Goal: Information Seeking & Learning: Find specific fact

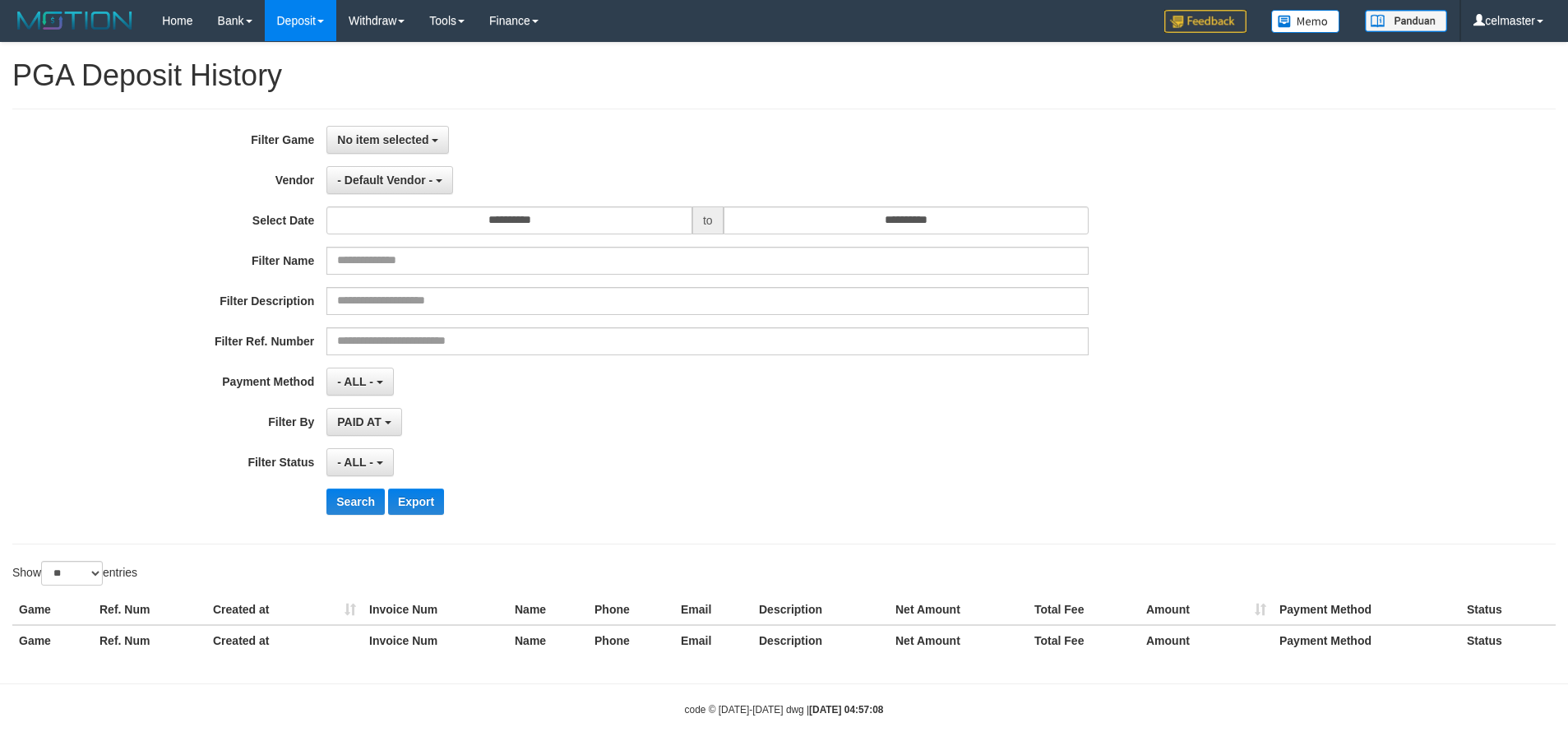
select select "**********"
select select "**"
click at [183, 27] on link "Home" at bounding box center [177, 21] width 55 height 41
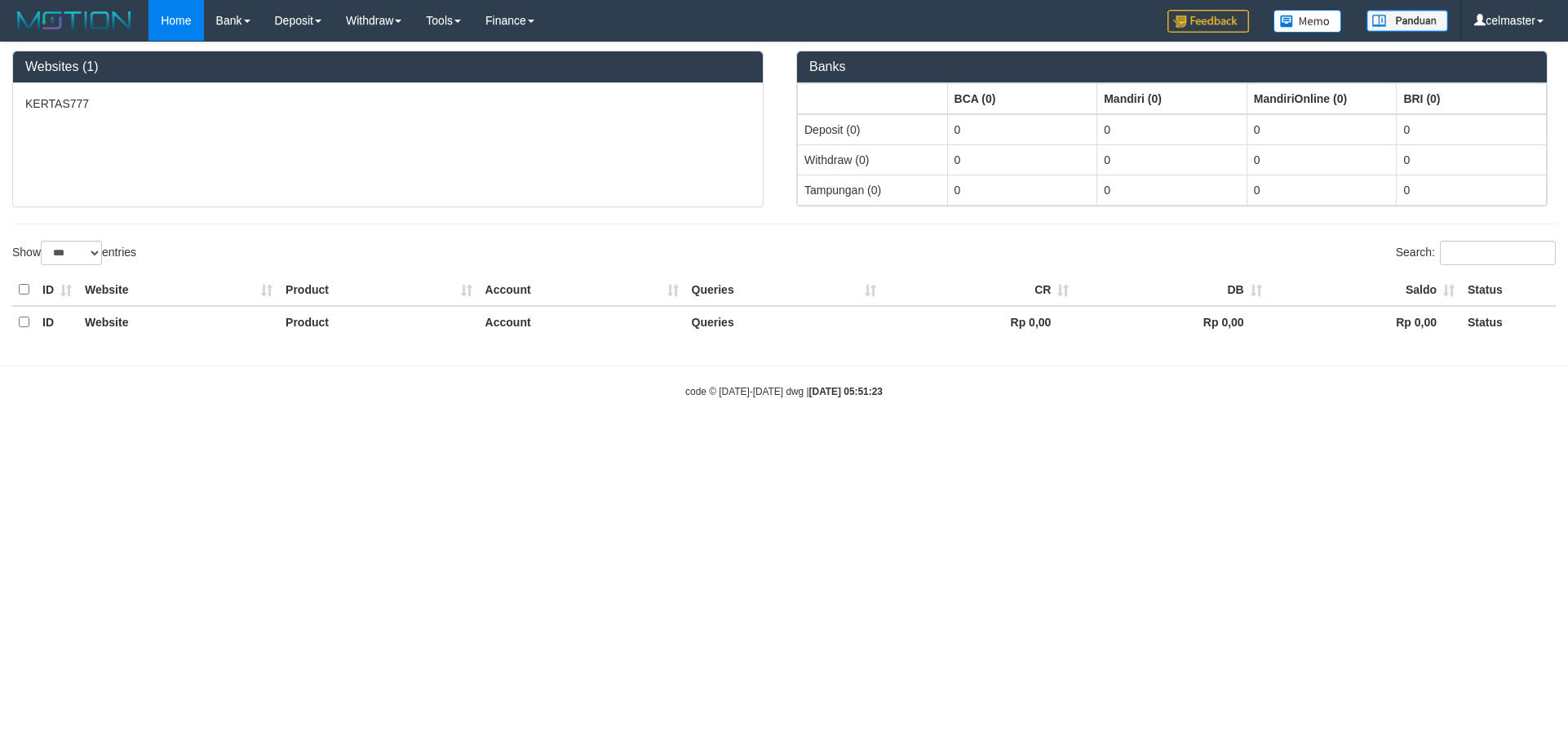
select select "***"
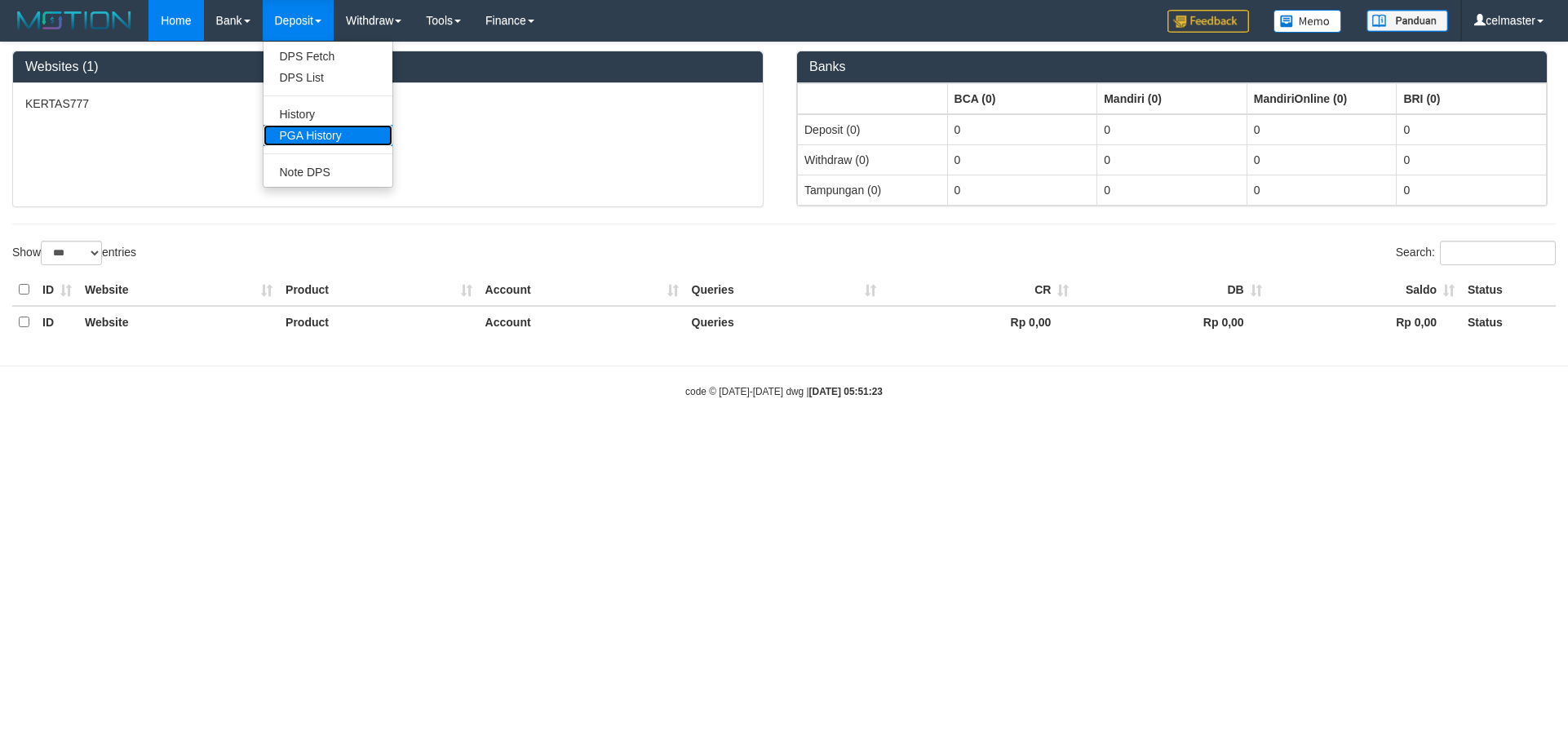
click at [325, 140] on link "PGA History" at bounding box center [328, 136] width 129 height 22
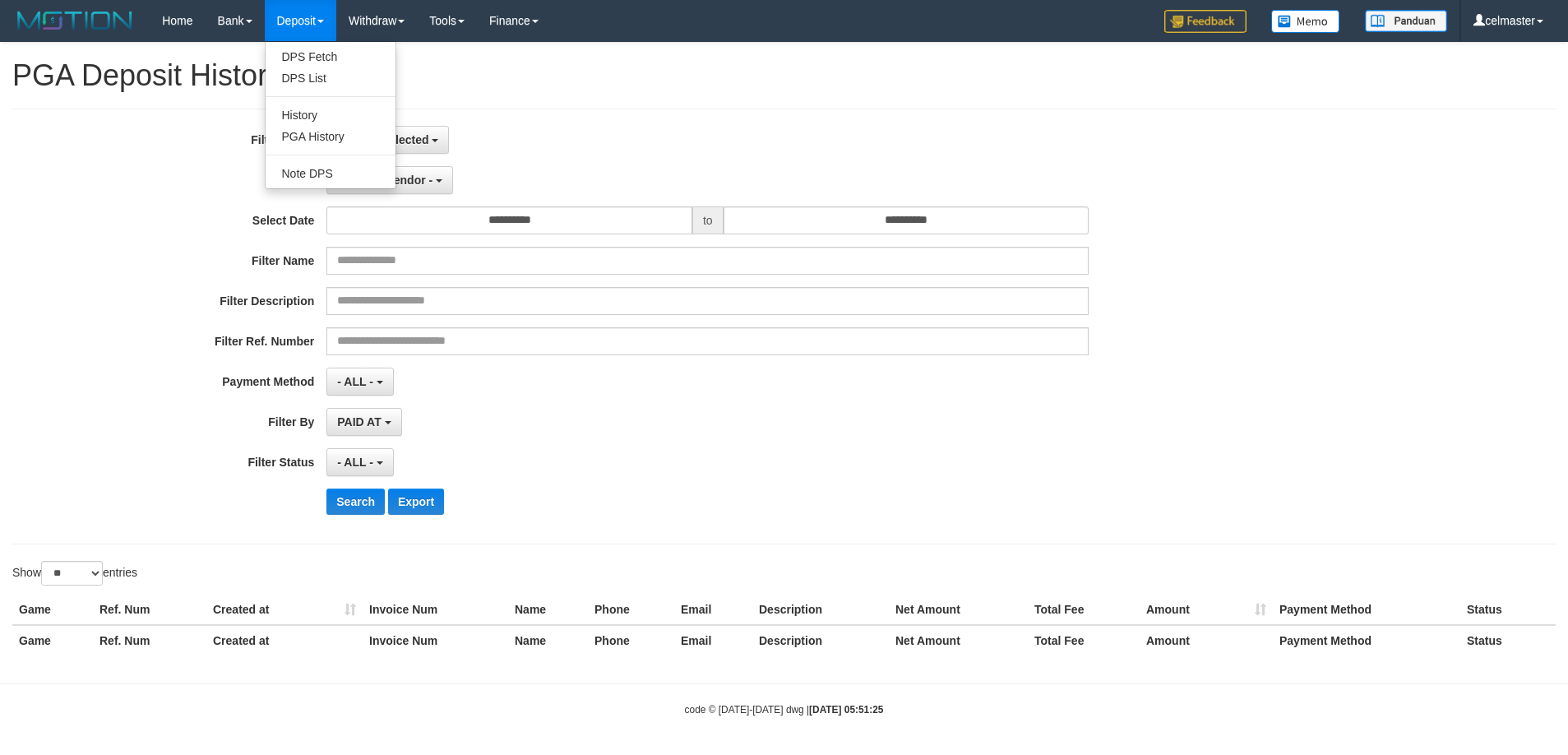
select select
select select "**"
click at [417, 139] on span "No item selected" at bounding box center [382, 139] width 92 height 13
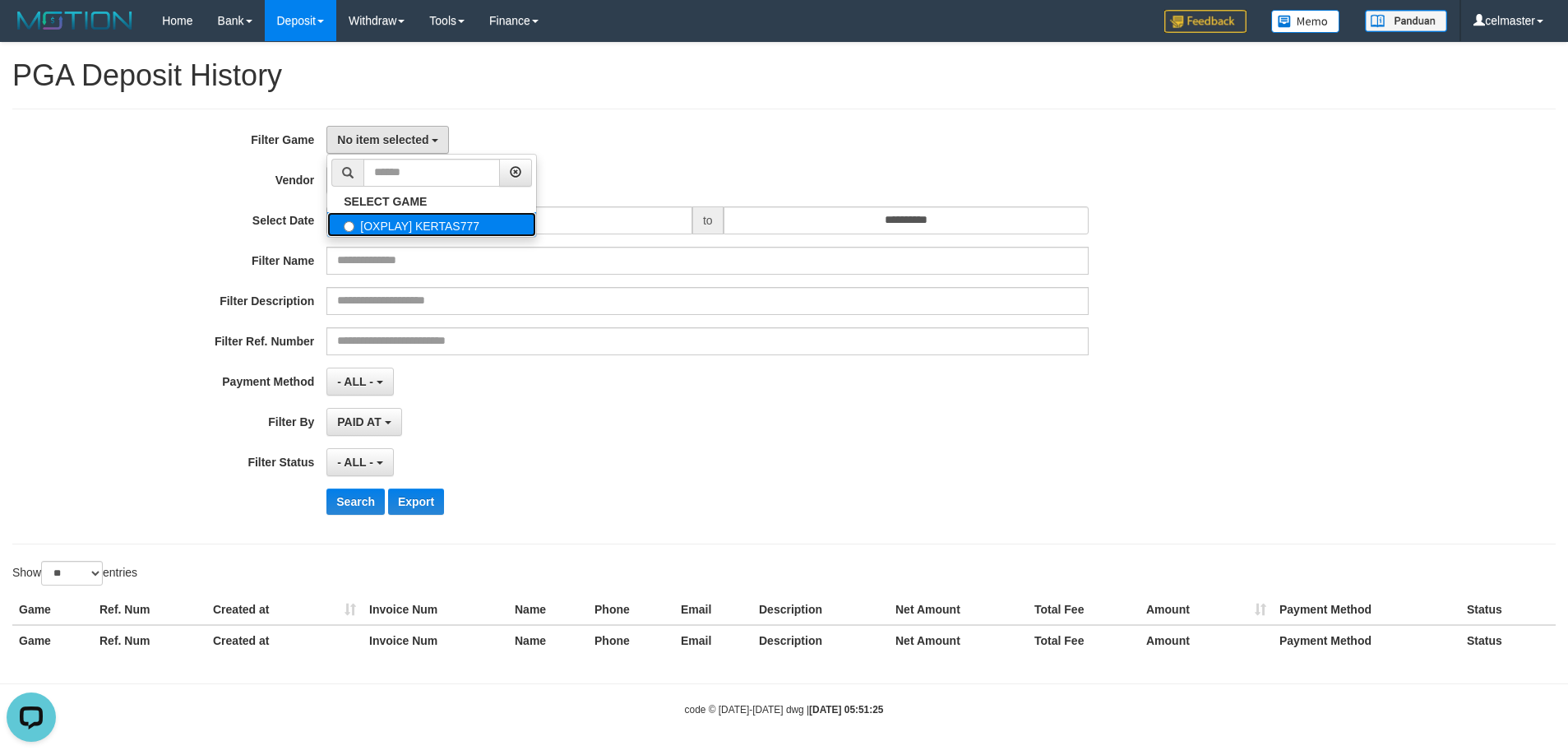
click at [390, 223] on label "[OXPLAY] KERTAS777" at bounding box center [432, 224] width 209 height 25
select select "****"
click at [387, 193] on button "- Default Vendor -" at bounding box center [389, 180] width 127 height 28
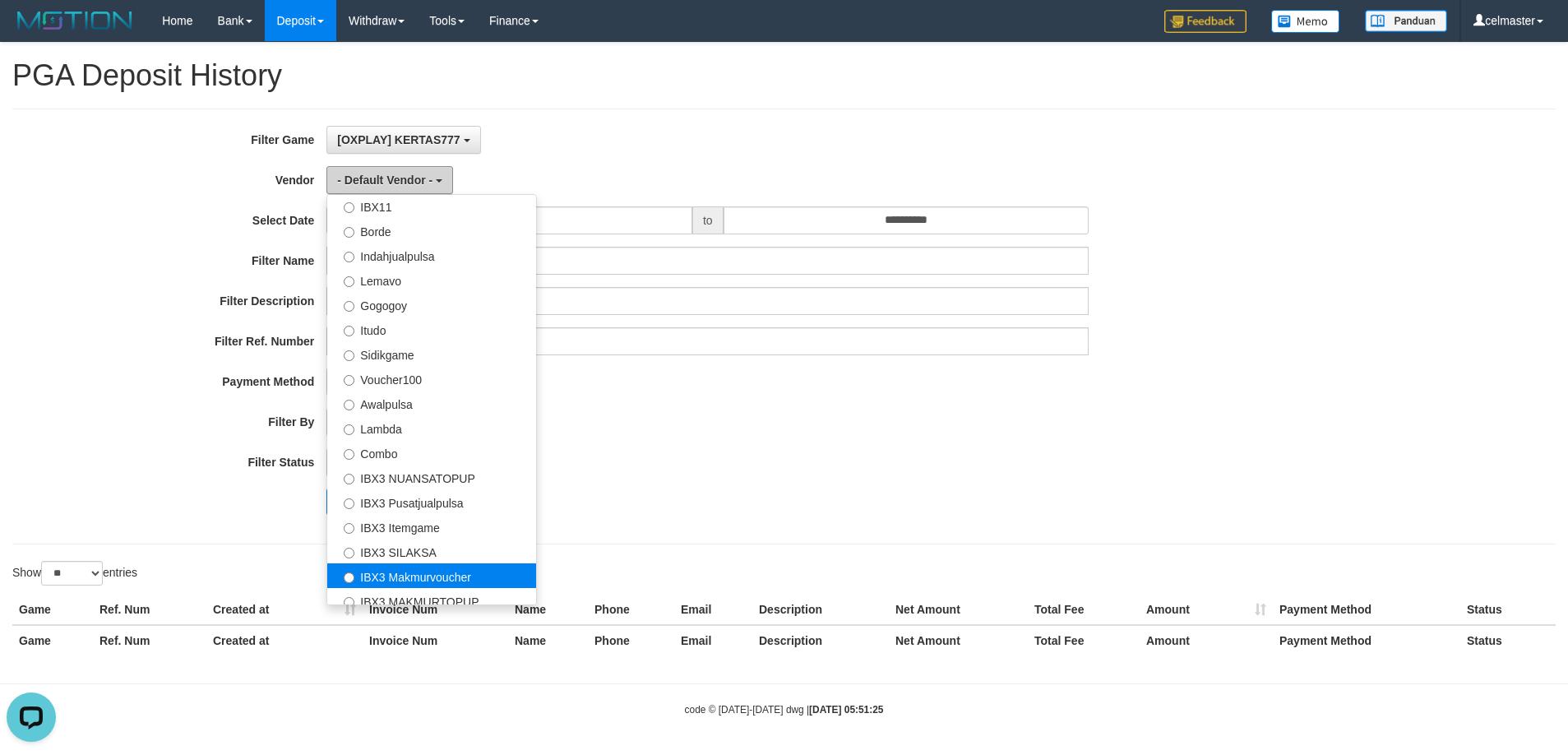
scroll to position [539, 0]
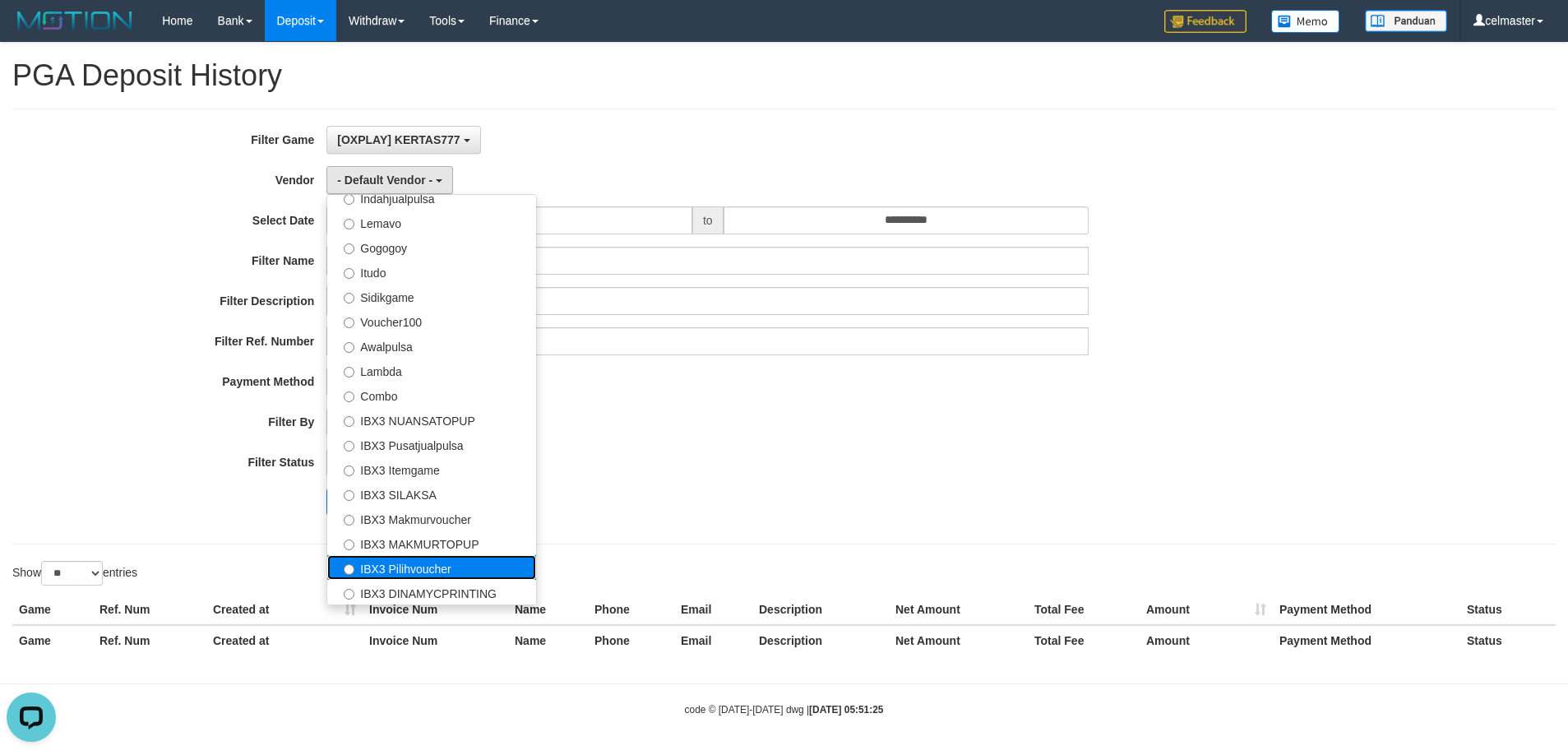
drag, startPoint x: 420, startPoint y: 568, endPoint x: 415, endPoint y: 549, distance: 19.6
click at [420, 567] on label "IBX3 Pilihvoucher" at bounding box center [432, 567] width 209 height 25
select select "**********"
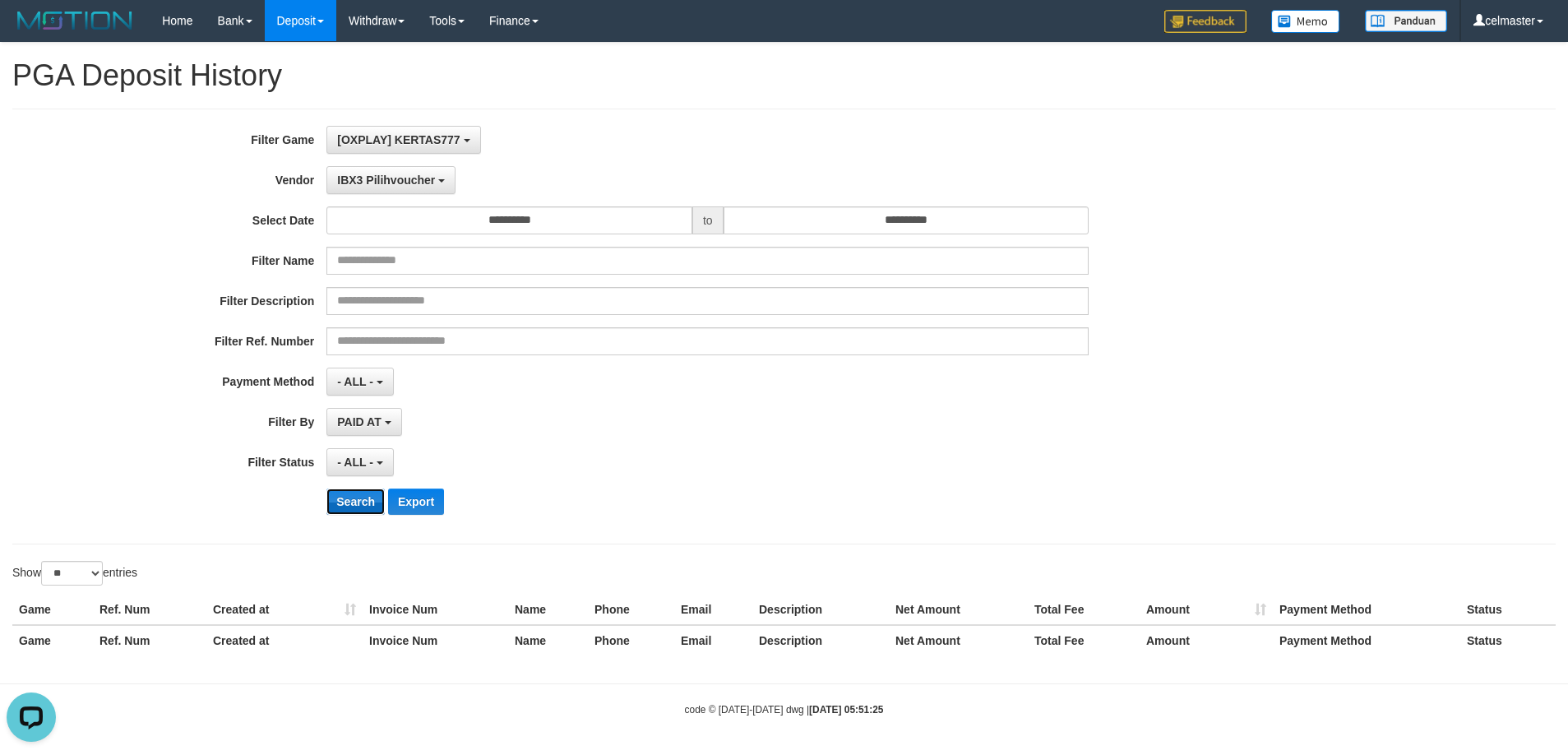
click at [359, 506] on button "Search" at bounding box center [355, 502] width 58 height 27
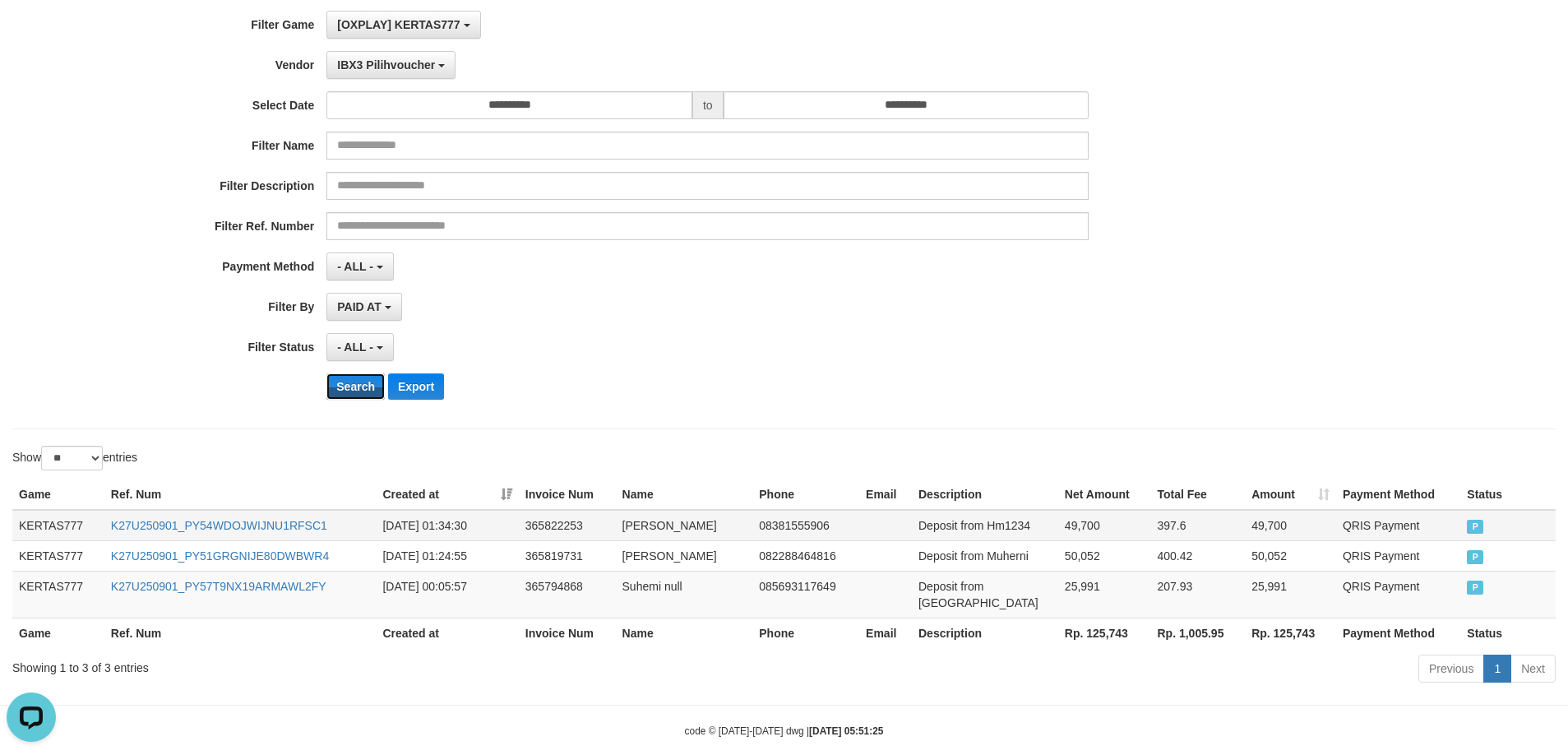
scroll to position [123, 0]
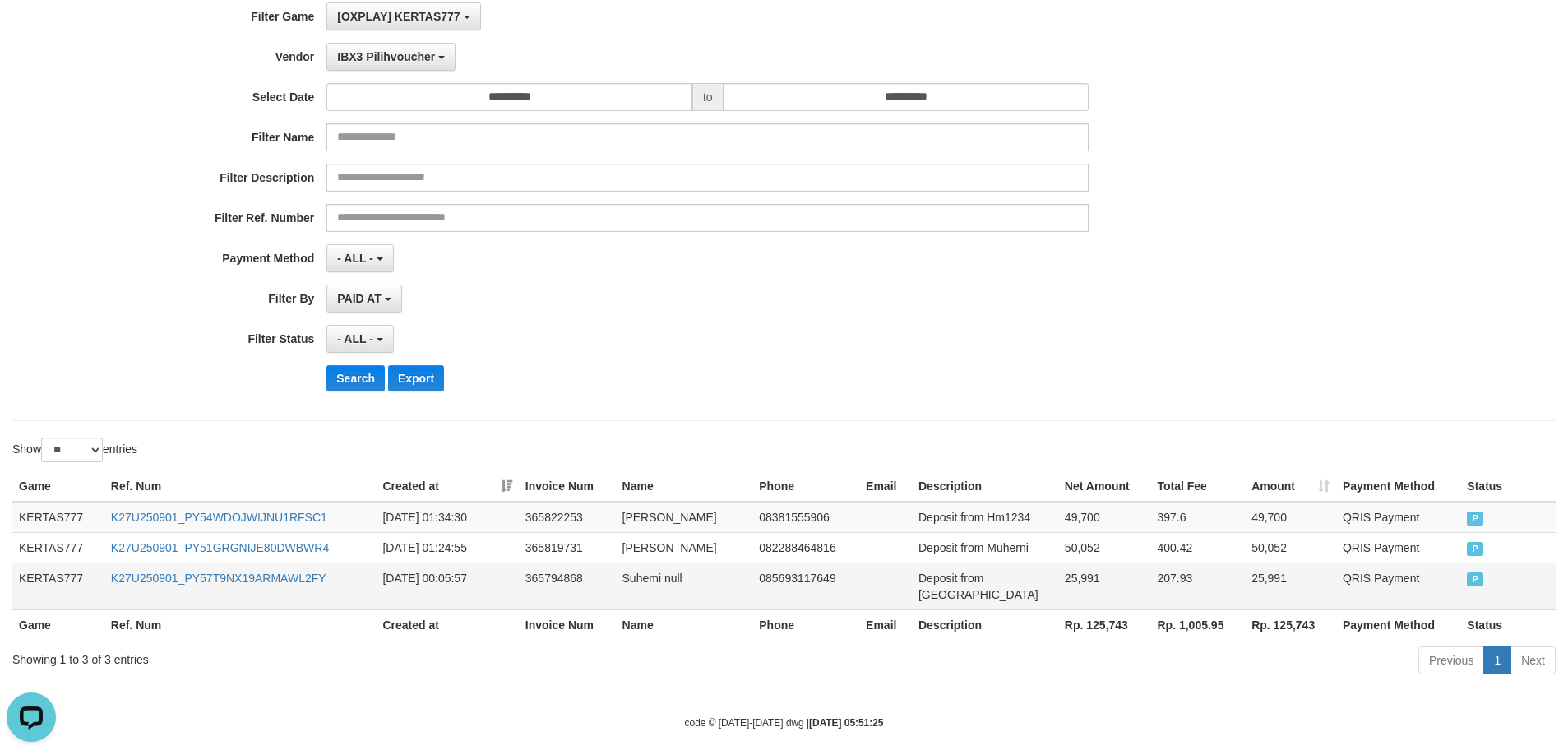
click at [1089, 588] on td "25,991" at bounding box center [1105, 586] width 93 height 47
copy td "25,991"
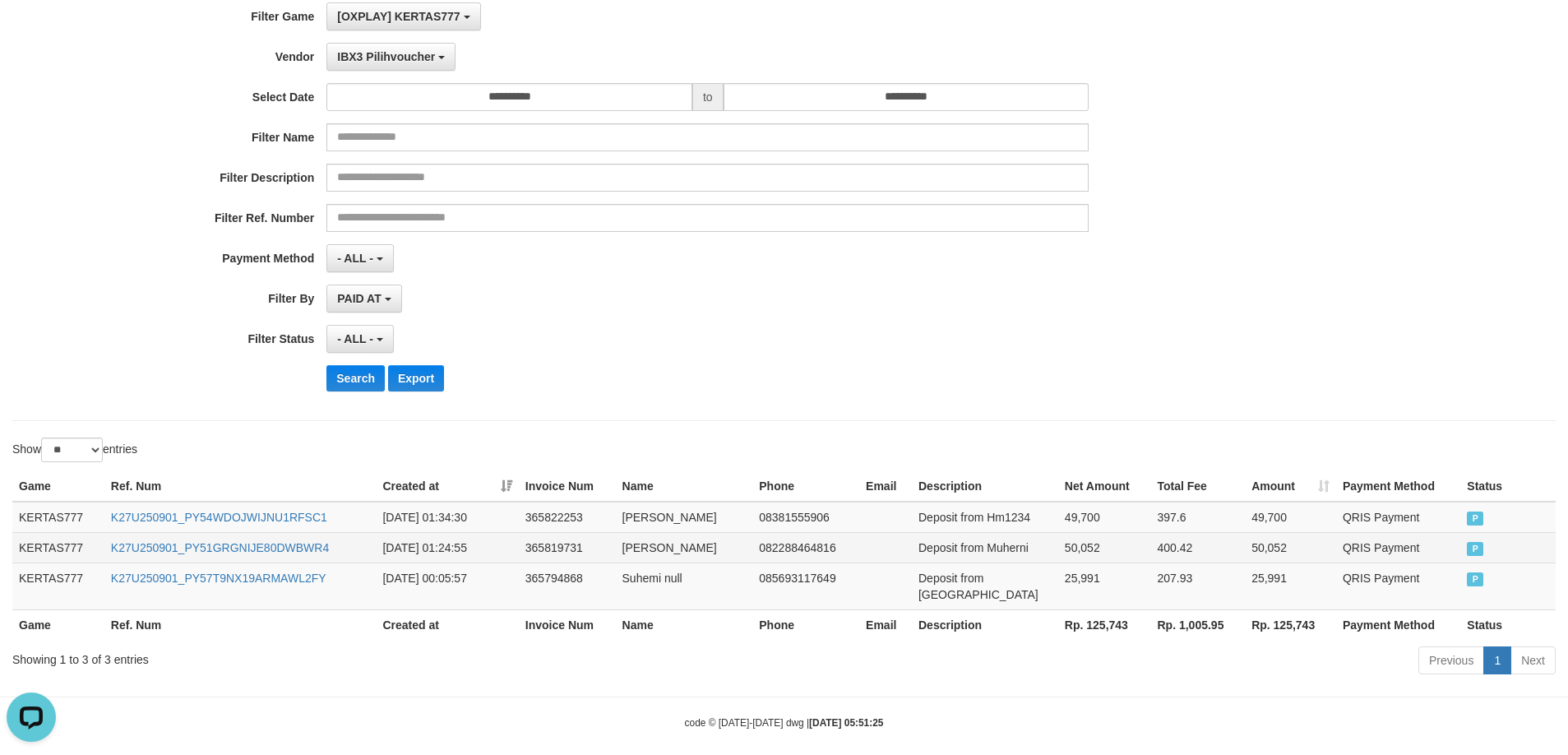
click at [1081, 544] on td "50,052" at bounding box center [1105, 547] width 93 height 31
copy td "50,052"
click at [1081, 544] on td "50,052" at bounding box center [1105, 547] width 93 height 31
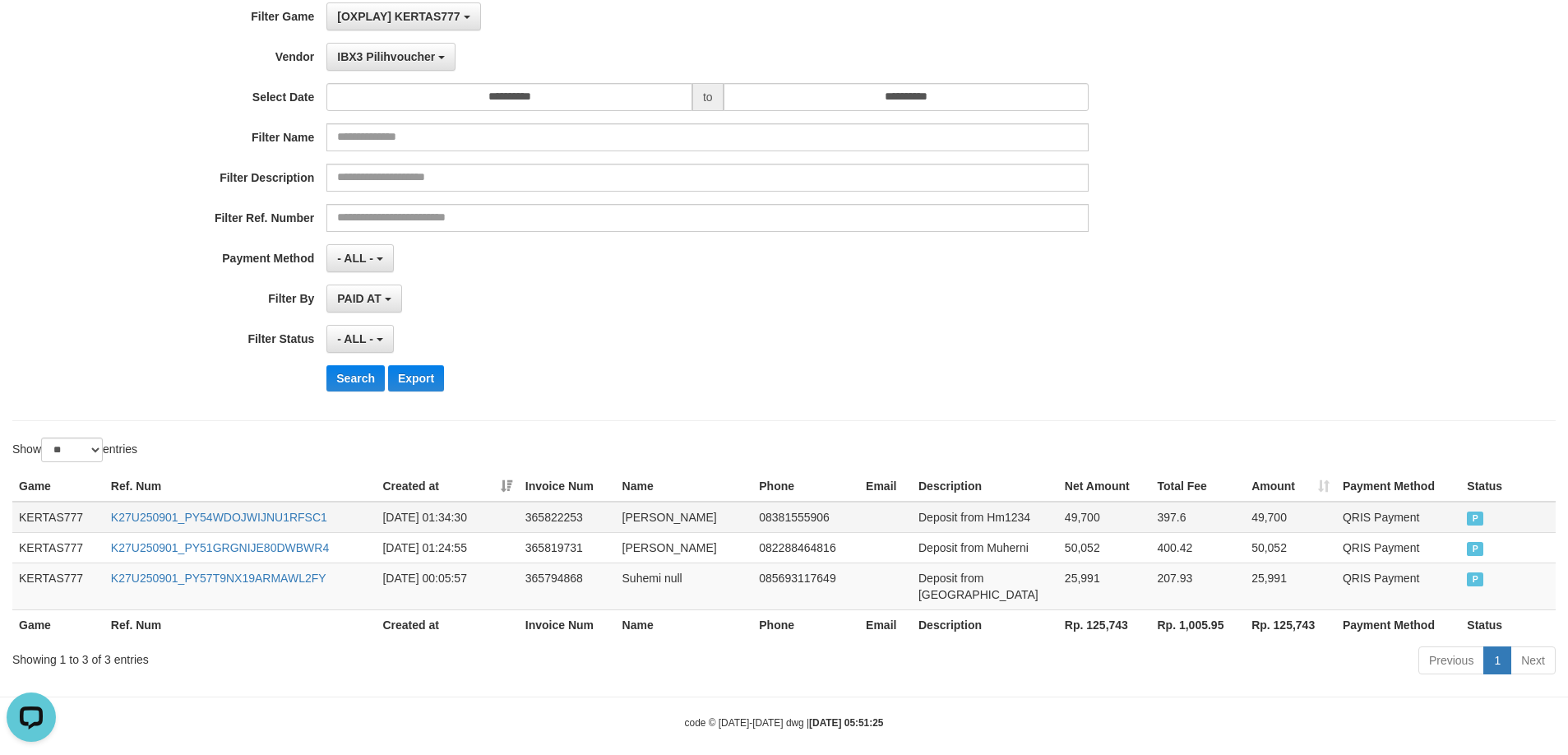
click at [1085, 519] on td "49,700" at bounding box center [1105, 517] width 93 height 32
copy td "49,700"
click at [1016, 576] on td "Deposit from Sapnah" at bounding box center [985, 586] width 147 height 47
copy td "Sapnah"
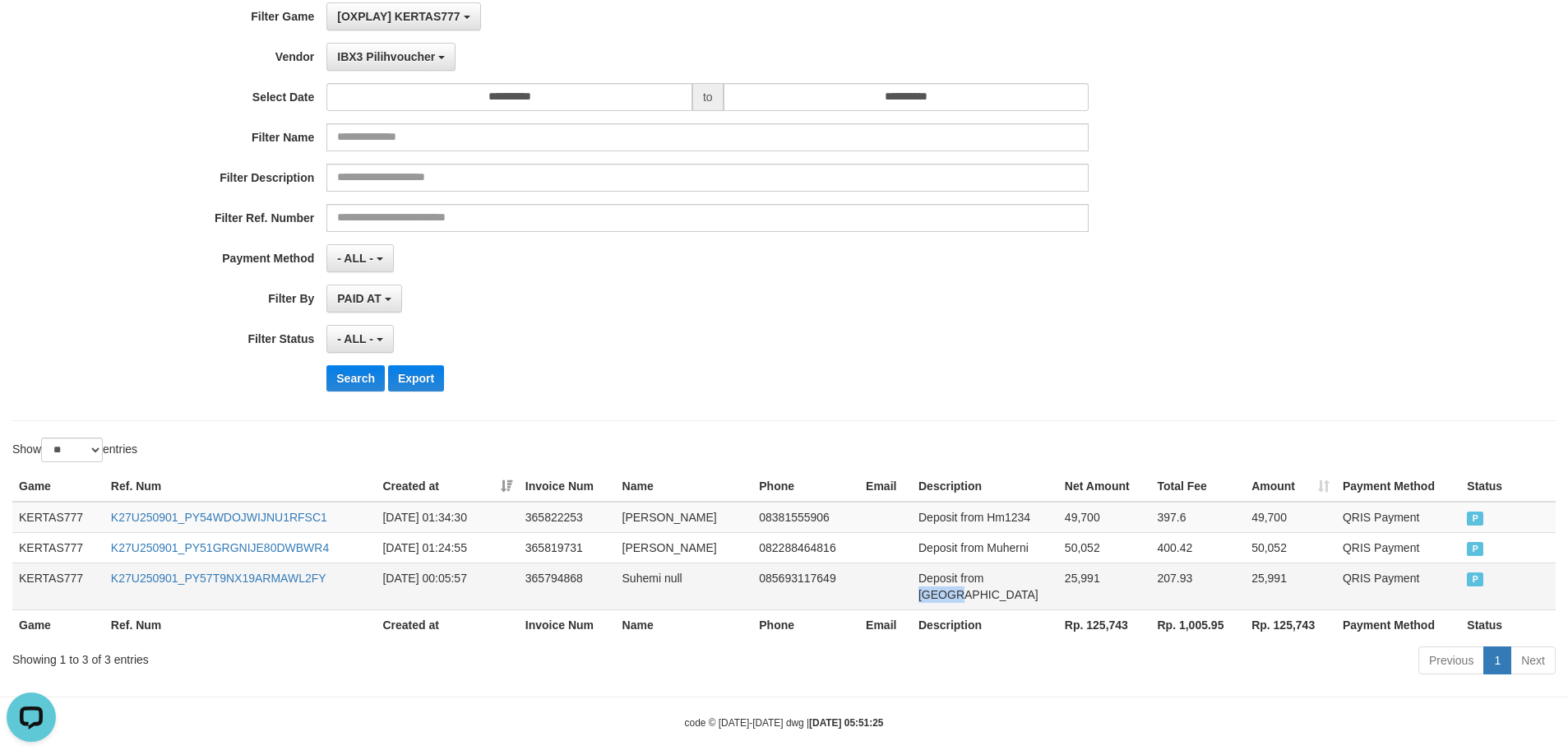
click at [1016, 576] on td "Deposit from Sapnah" at bounding box center [985, 586] width 147 height 47
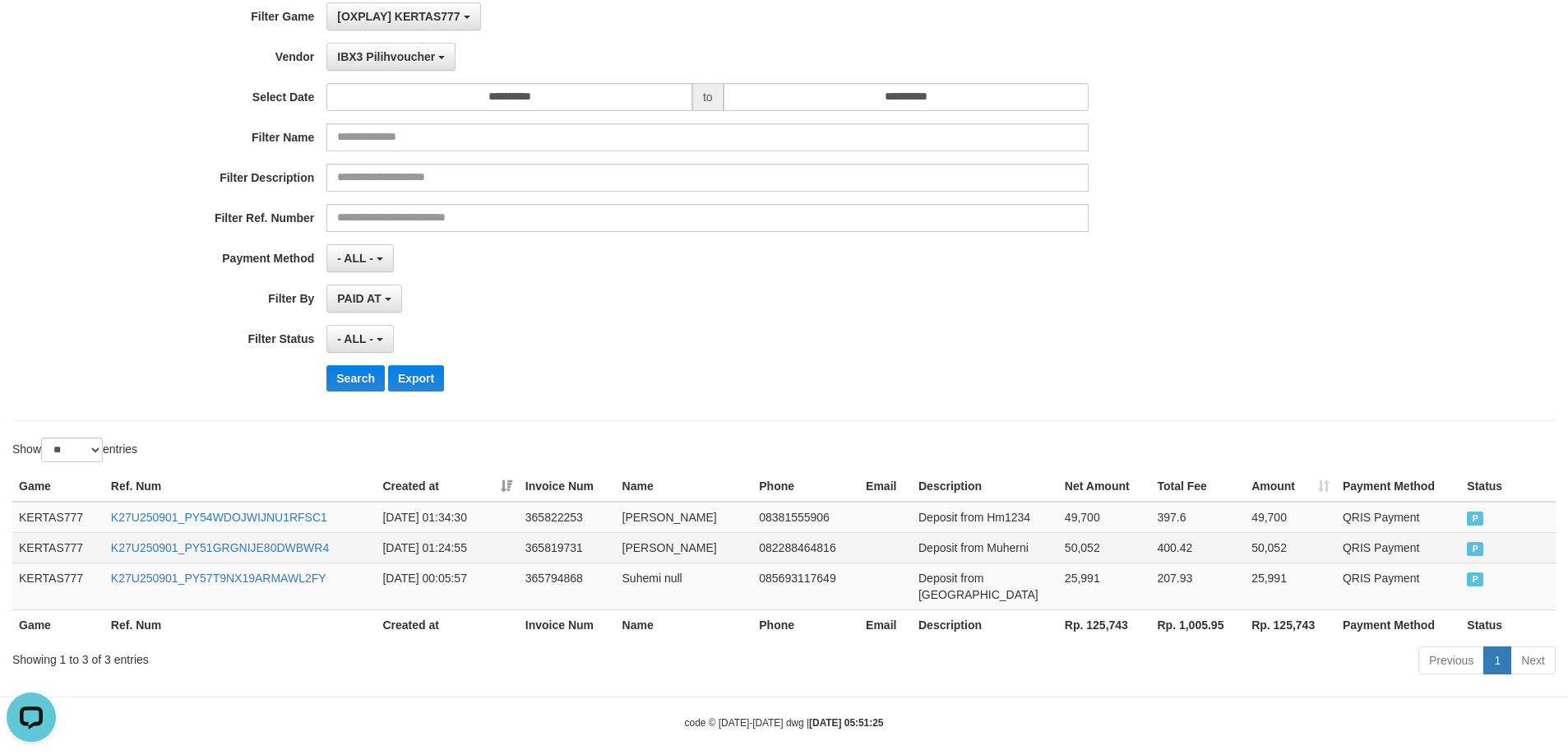
click at [998, 537] on td "Deposit from Muherni" at bounding box center [985, 547] width 147 height 31
copy td "Muherni"
click at [998, 537] on td "Deposit from Muherni" at bounding box center [985, 547] width 147 height 31
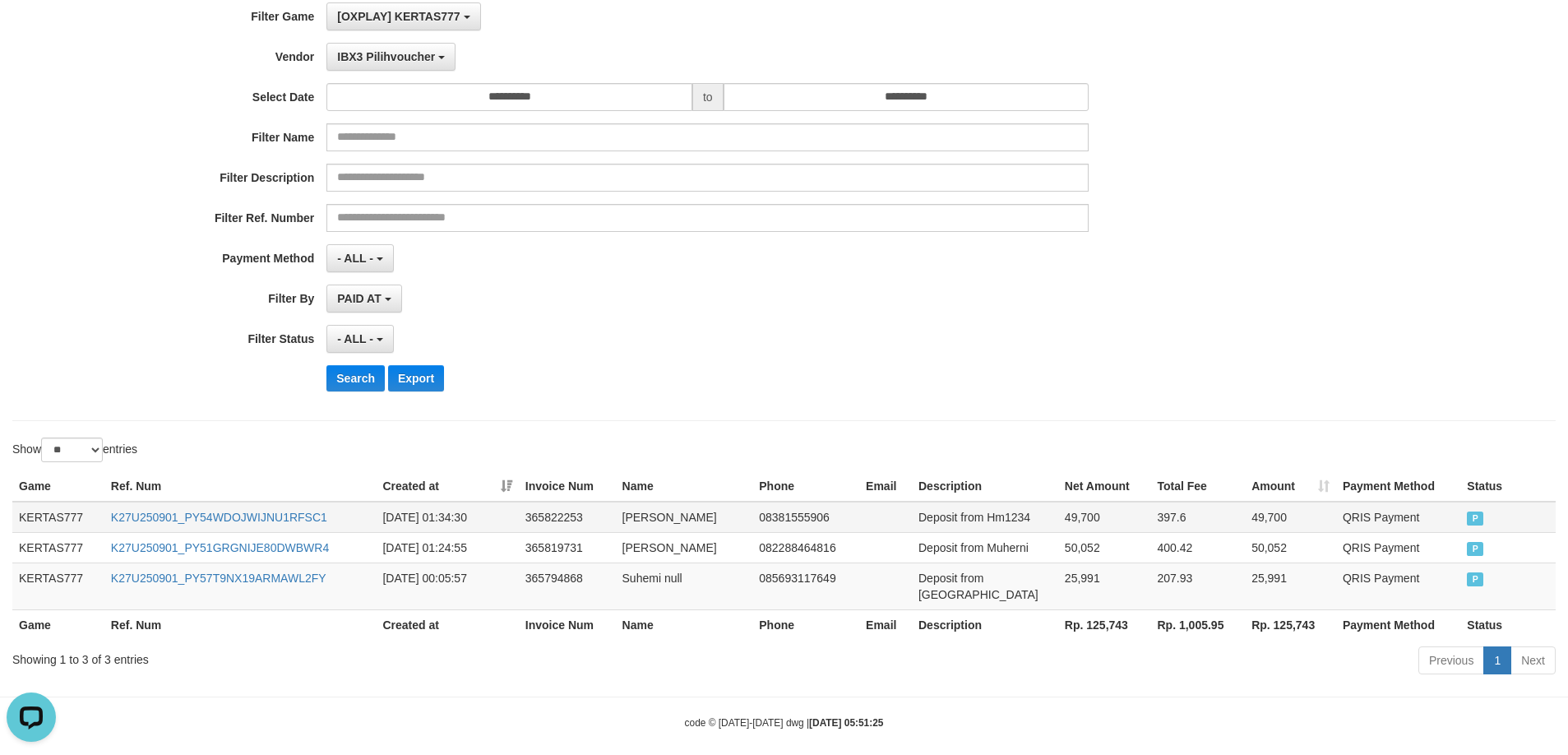
click at [990, 515] on td "Deposit from Hm1234" at bounding box center [985, 517] width 147 height 32
copy td "Hm1234"
drag, startPoint x: 1465, startPoint y: 377, endPoint x: 1441, endPoint y: 380, distance: 24.2
click at [1463, 377] on div "**********" at bounding box center [784, 203] width 1568 height 401
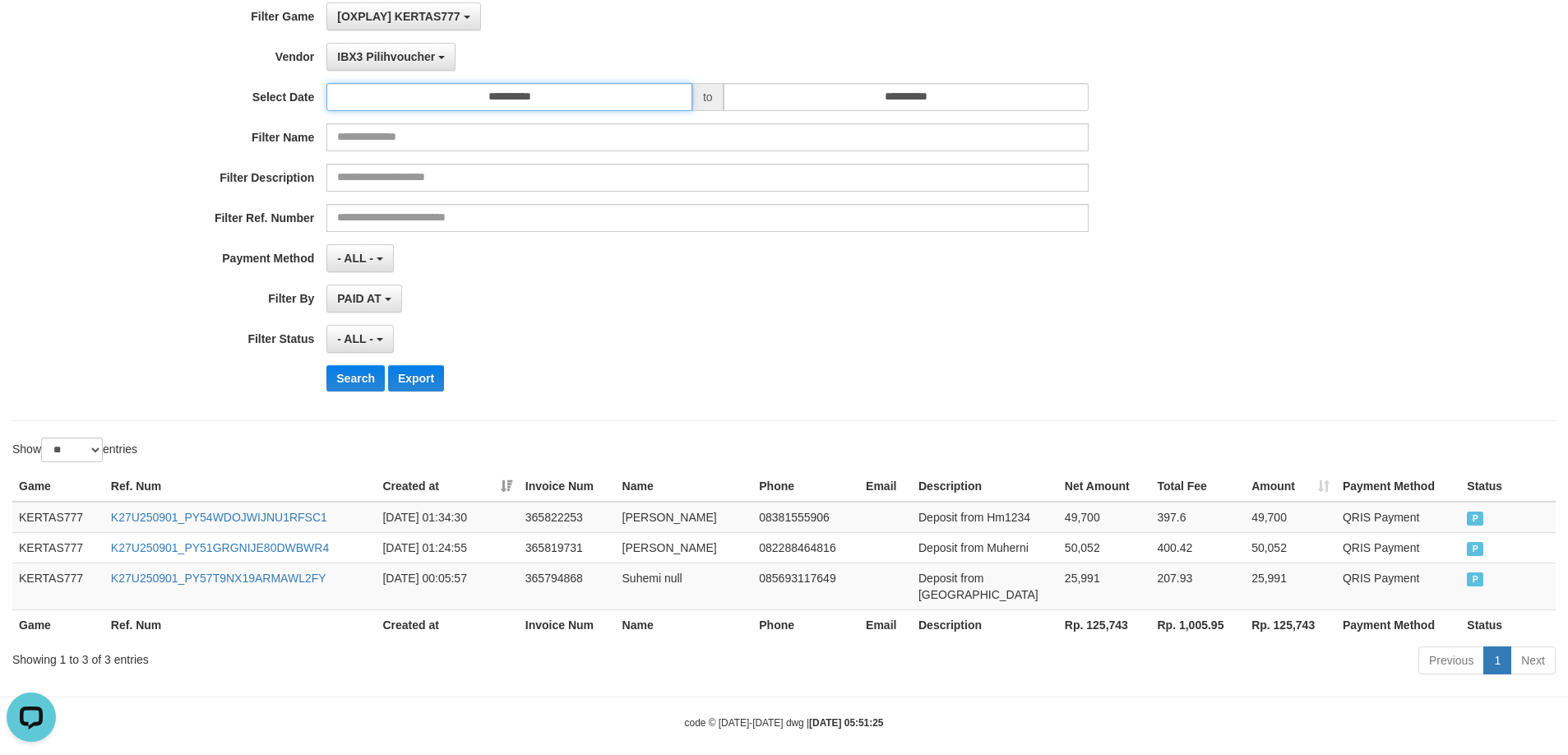
click at [533, 104] on input "**********" at bounding box center [509, 97] width 366 height 28
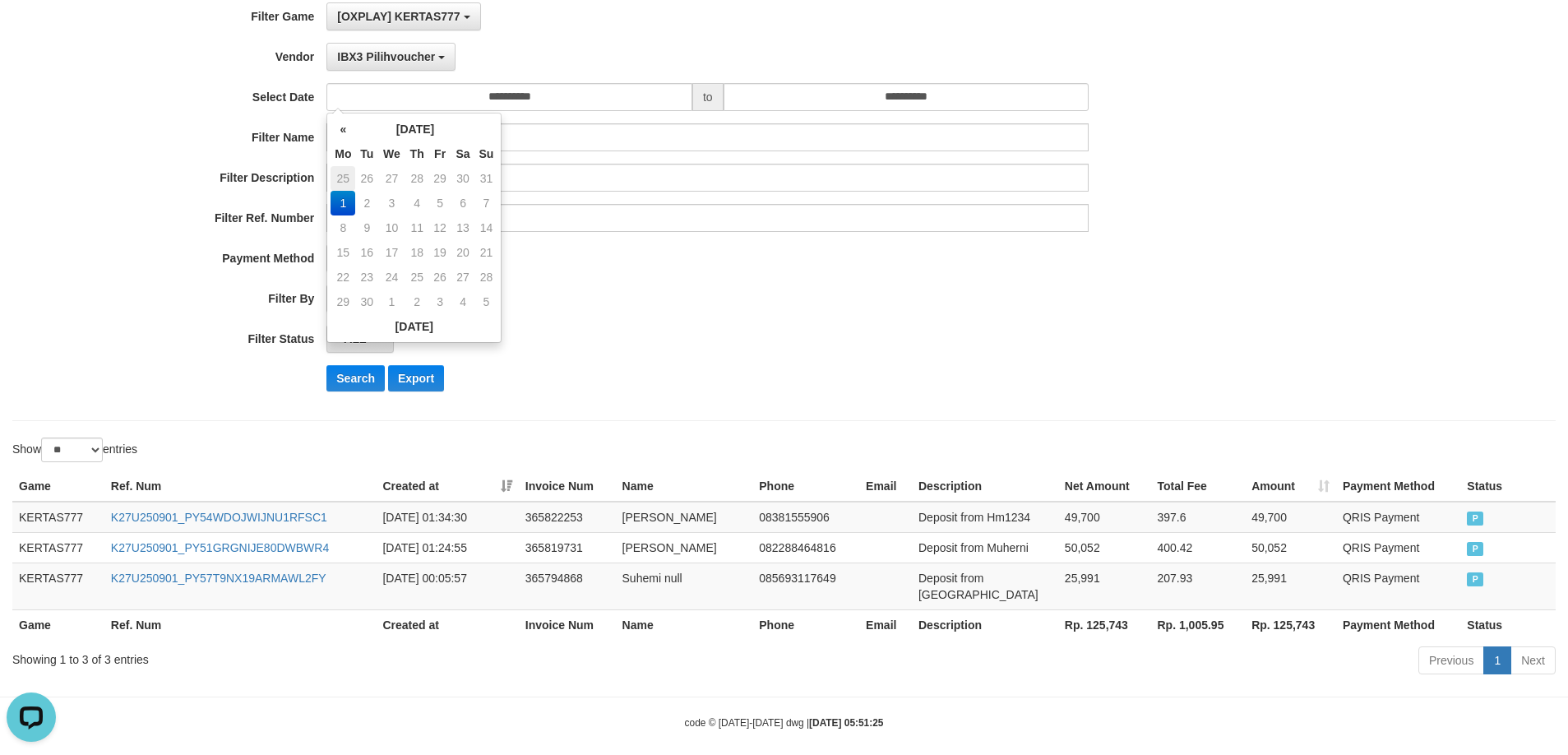
click at [346, 182] on td "25" at bounding box center [342, 178] width 25 height 25
type input "**********"
drag, startPoint x: 773, startPoint y: 356, endPoint x: 330, endPoint y: 397, distance: 444.9
click at [763, 356] on div "**********" at bounding box center [653, 203] width 1307 height 401
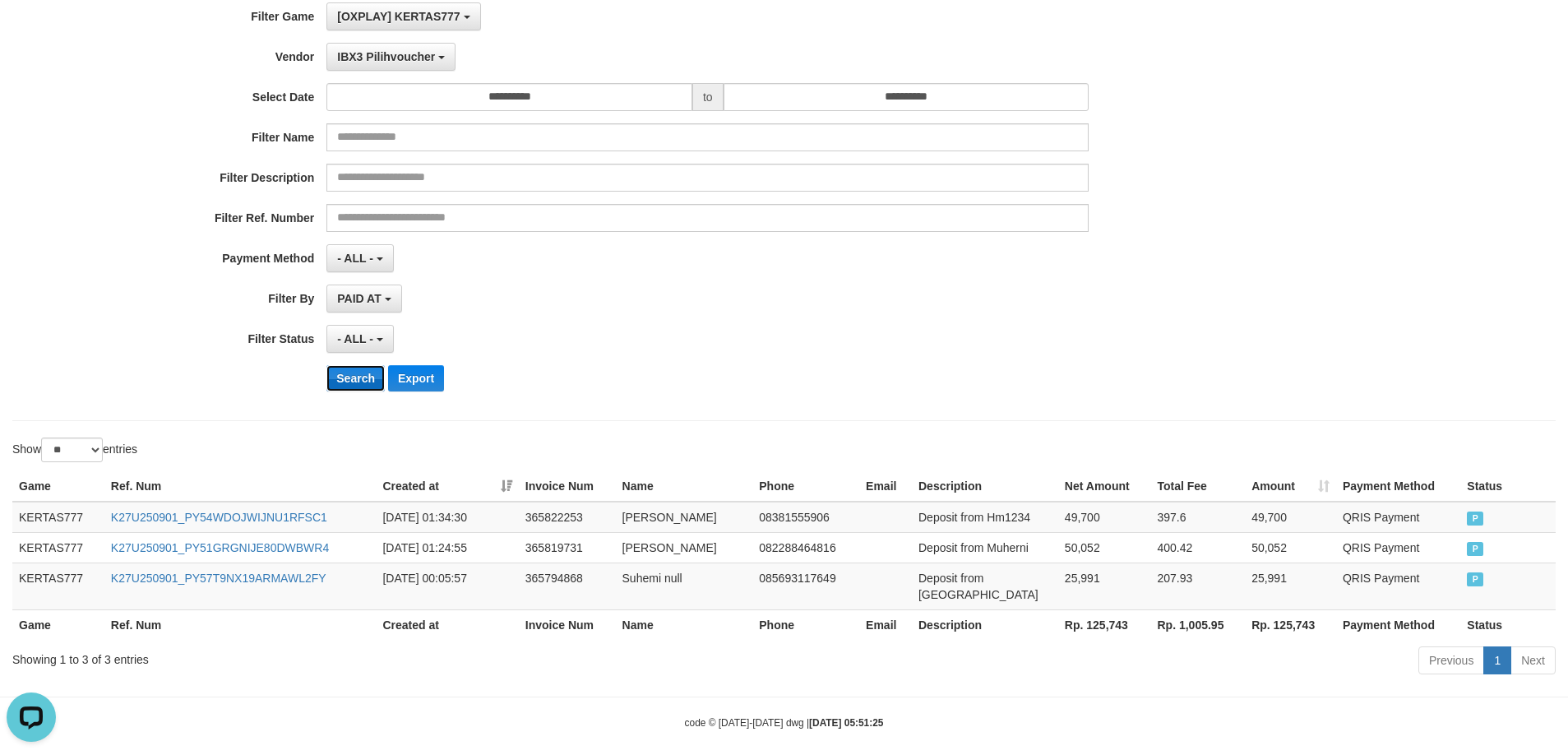
click at [350, 376] on button "Search" at bounding box center [355, 378] width 58 height 27
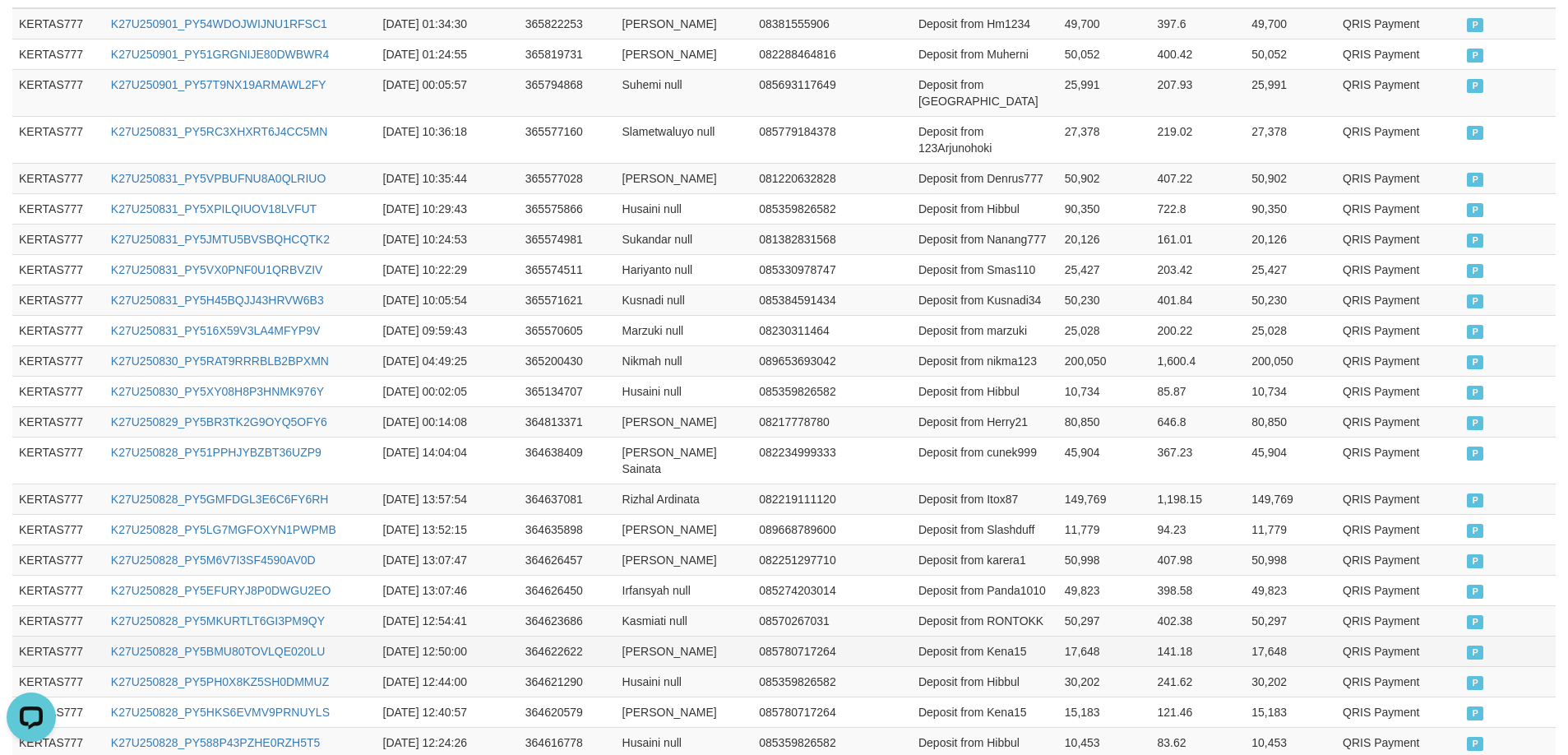
scroll to position [809, 0]
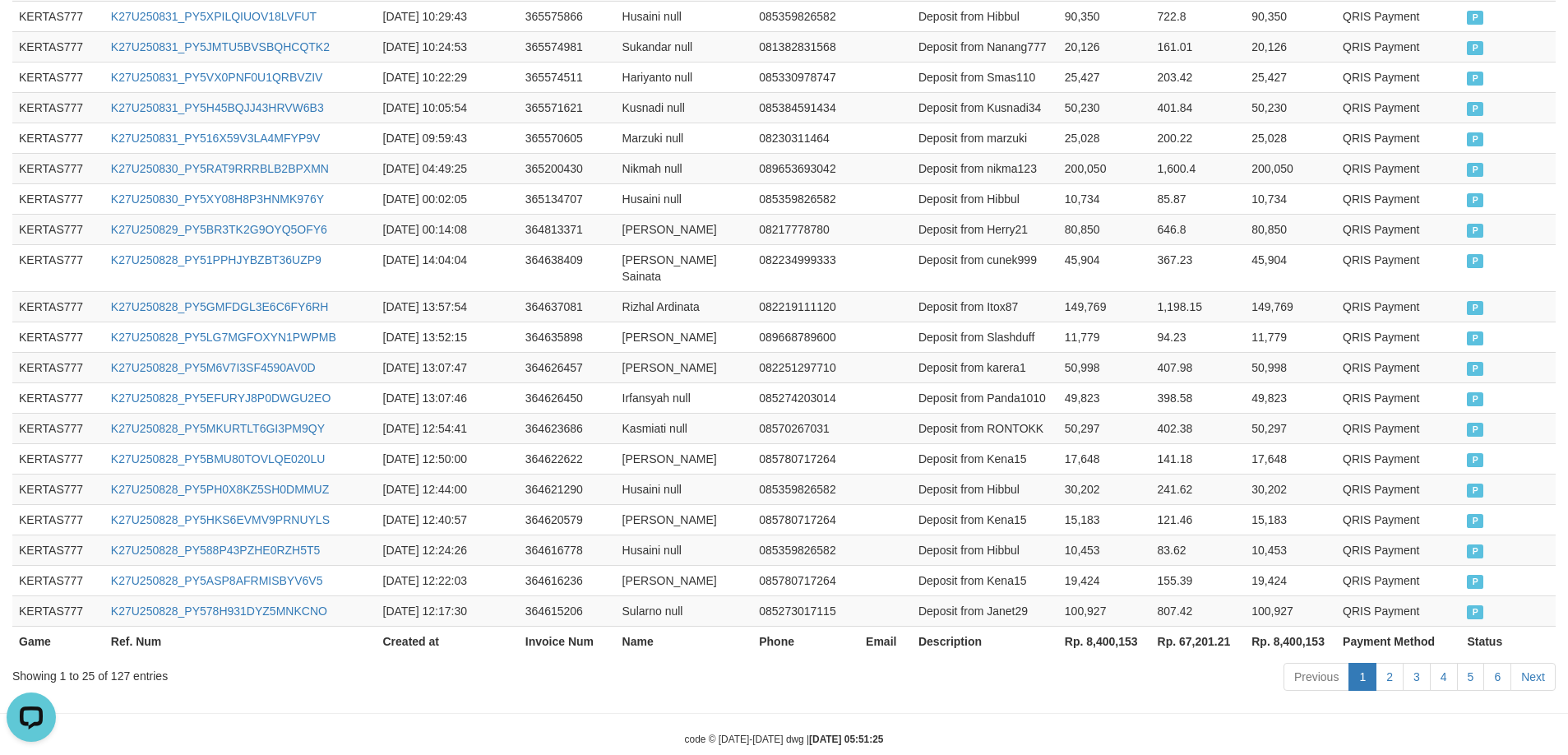
click at [1121, 626] on th "Rp. 8,400,153" at bounding box center [1105, 641] width 93 height 31
copy th "8,400,153"
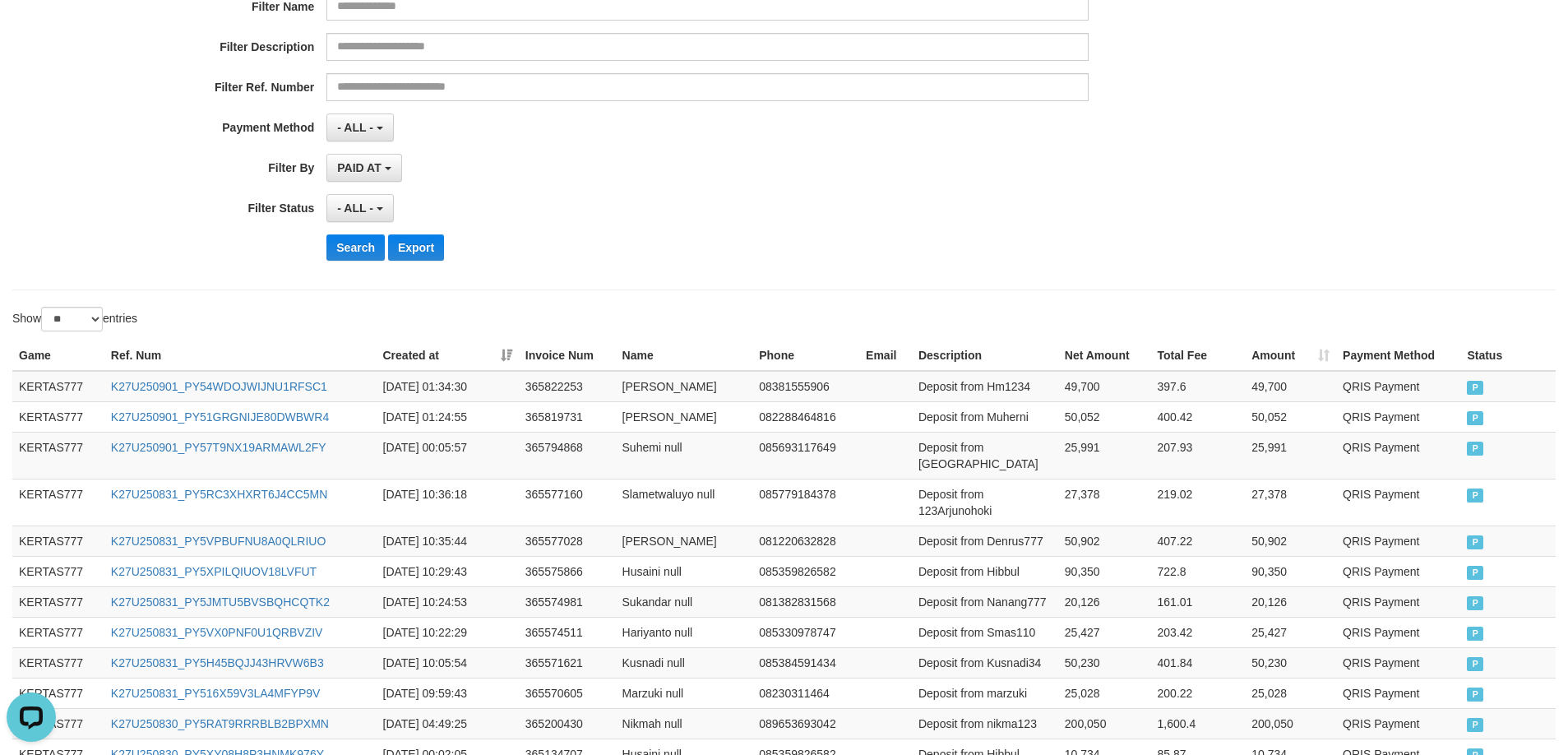
scroll to position [69, 0]
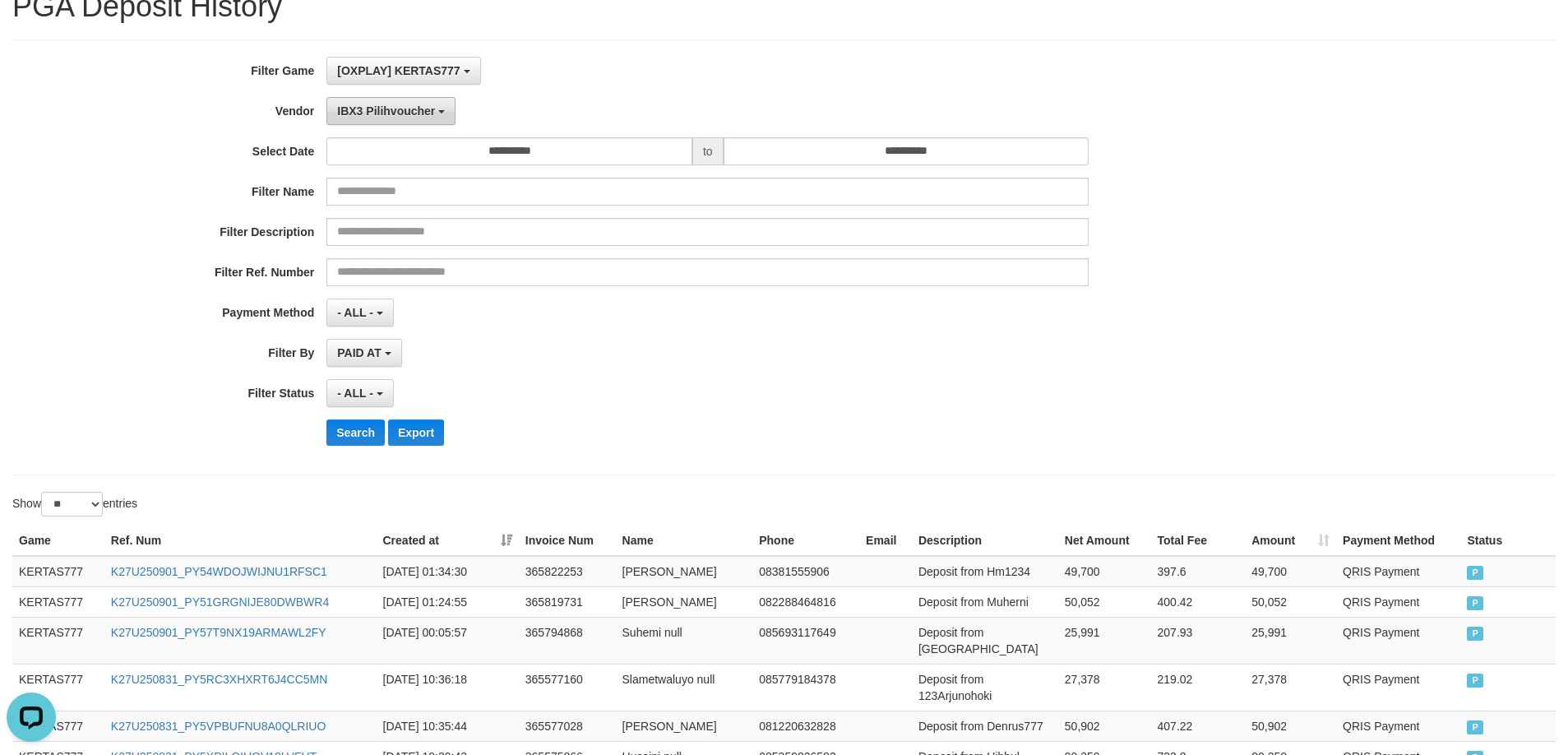
click at [395, 115] on span "IBX3 Pilihvoucher" at bounding box center [385, 110] width 98 height 13
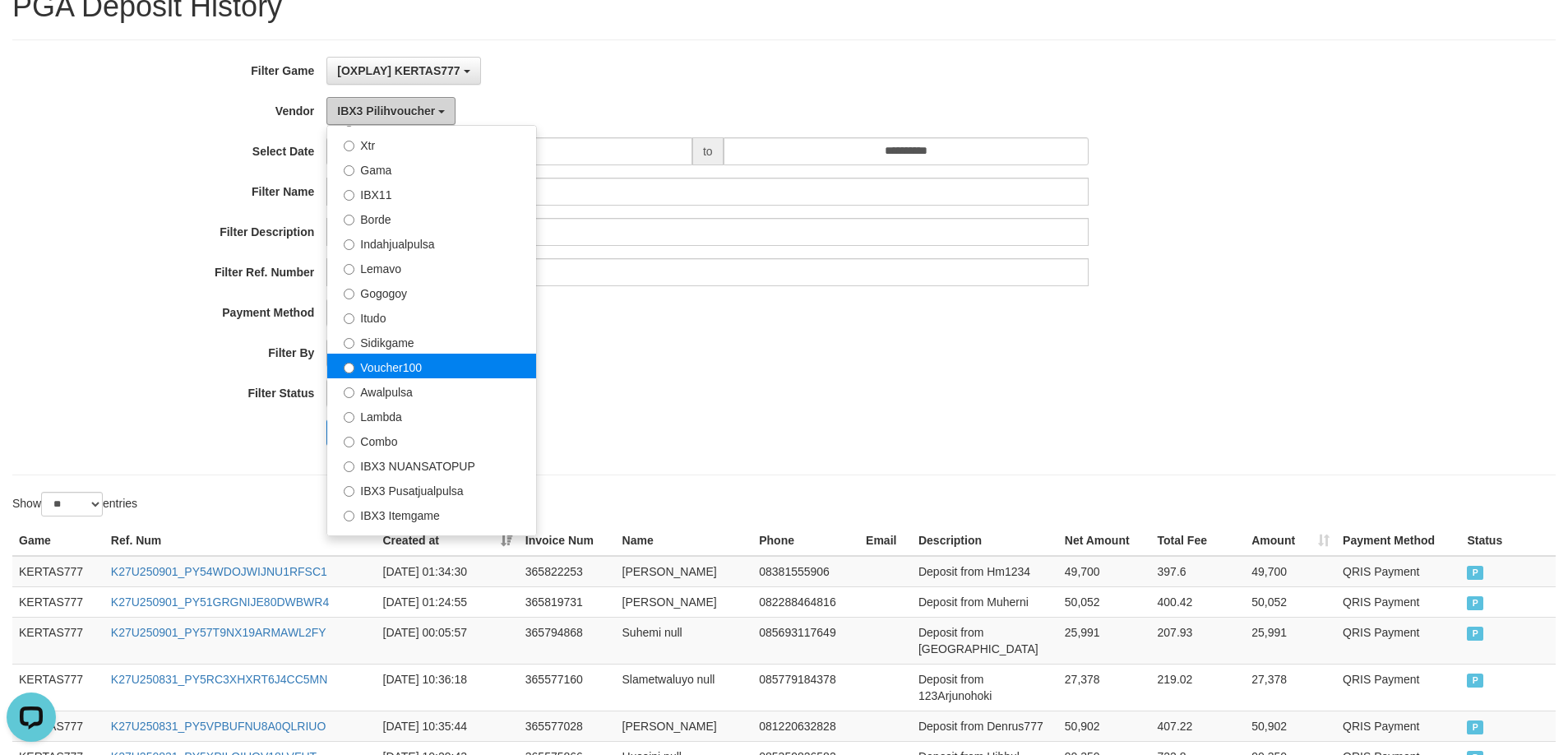
scroll to position [293, 0]
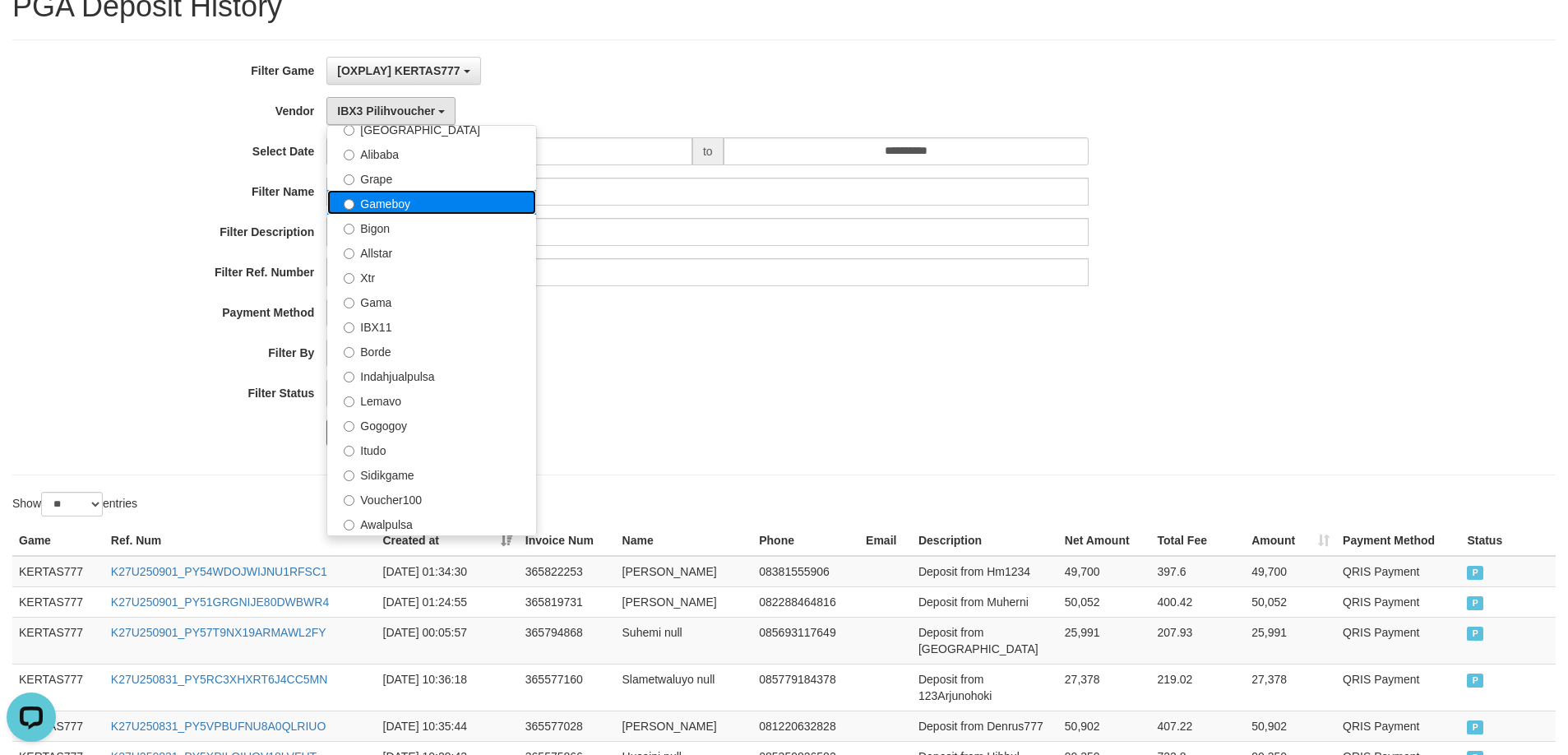
click at [410, 201] on label "Gameboy" at bounding box center [432, 202] width 209 height 25
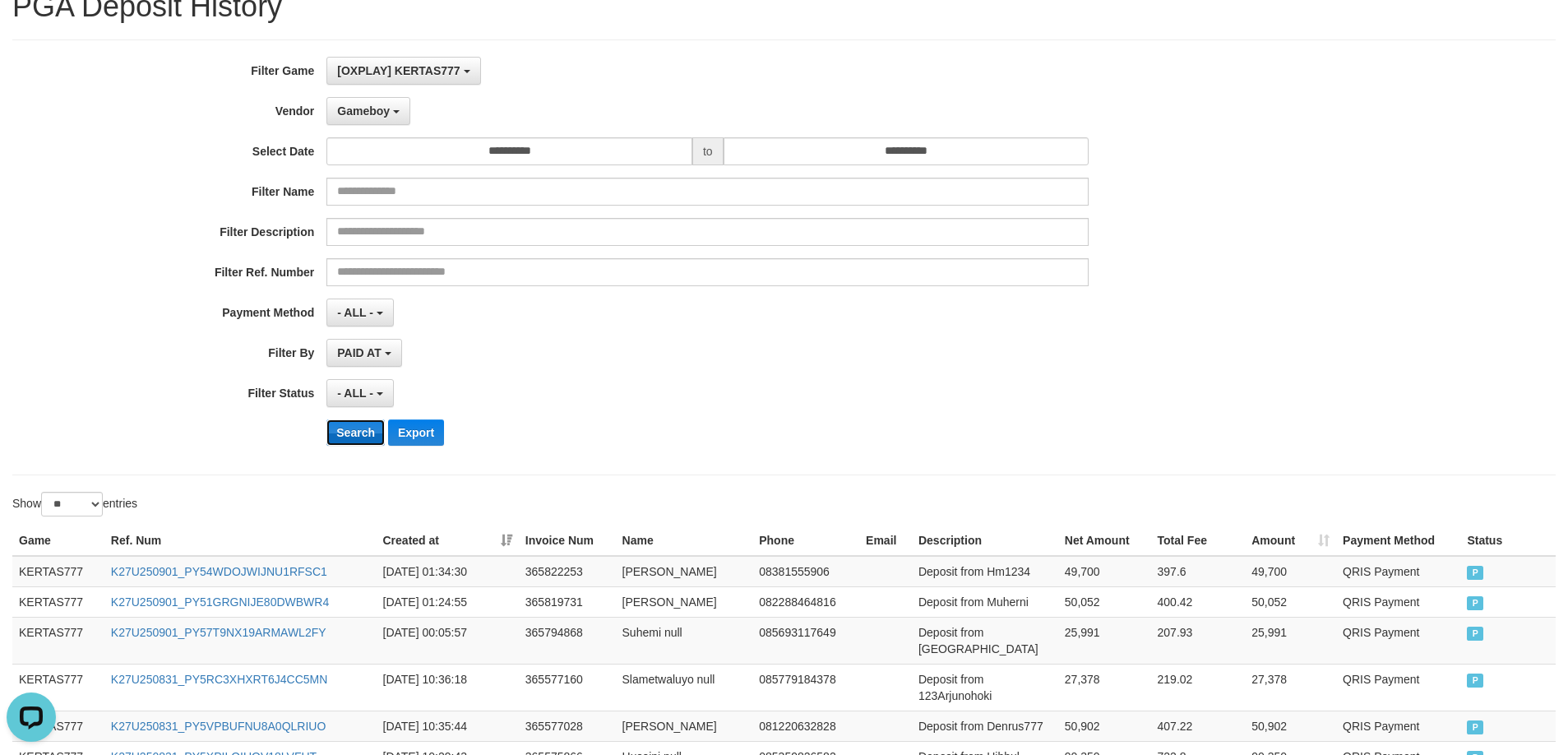
click at [360, 430] on button "Search" at bounding box center [355, 433] width 58 height 27
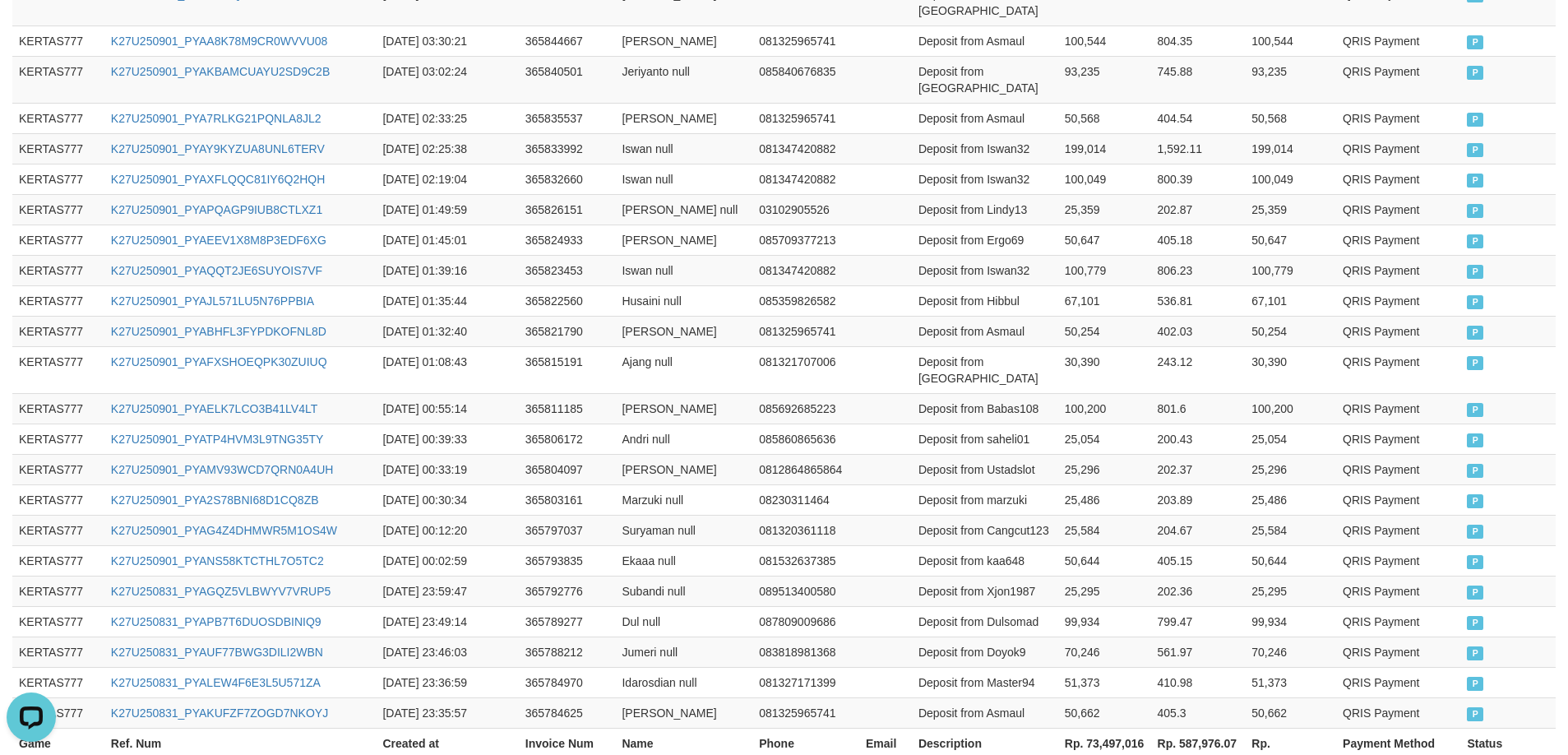
scroll to position [843, 0]
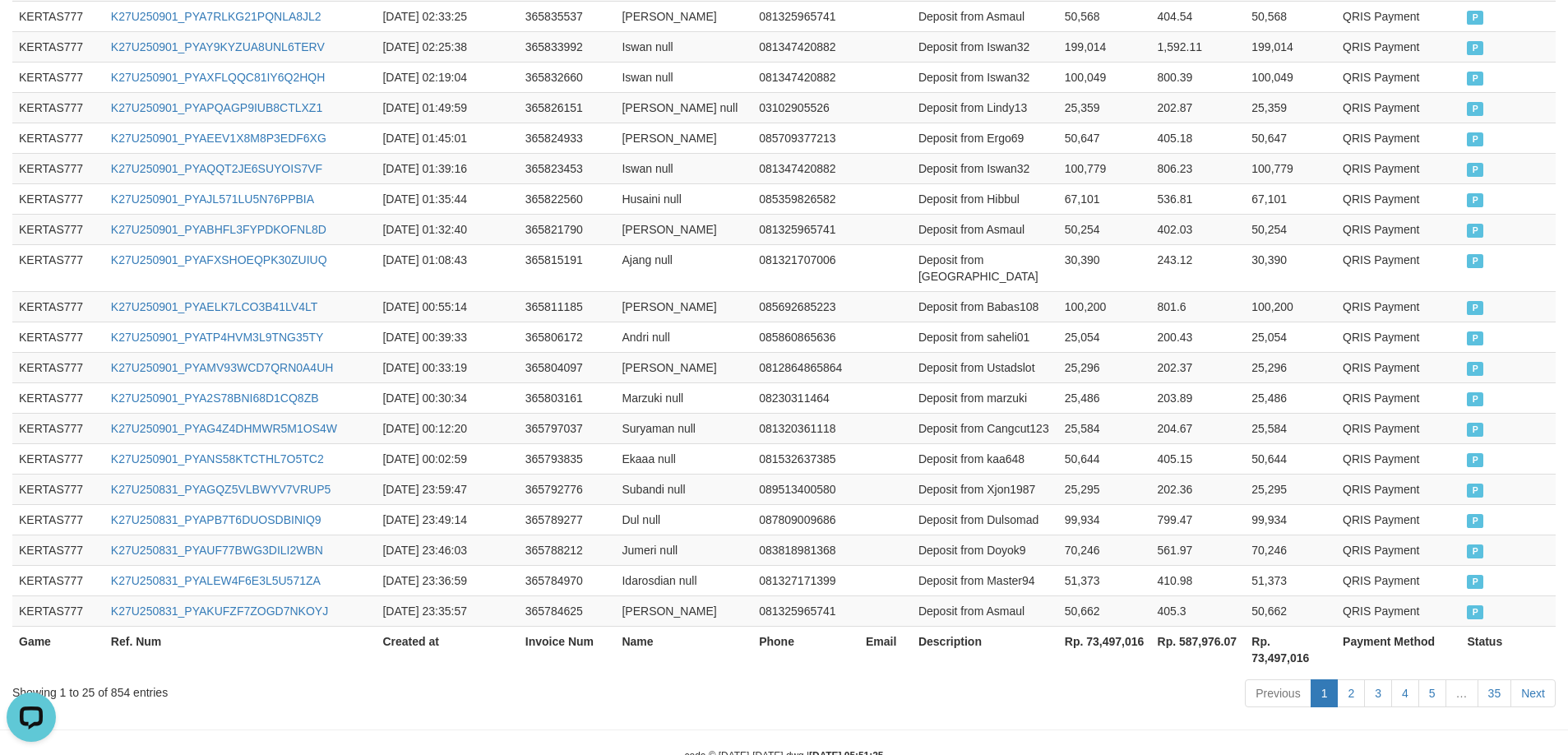
click at [1137, 626] on th "Rp. 73,497,016" at bounding box center [1105, 650] width 93 height 47
click at [1116, 626] on th "Rp. 73,497,016" at bounding box center [1105, 650] width 93 height 47
copy th "73,497,016"
click at [1116, 626] on th "Rp. 73,497,016" at bounding box center [1105, 650] width 93 height 47
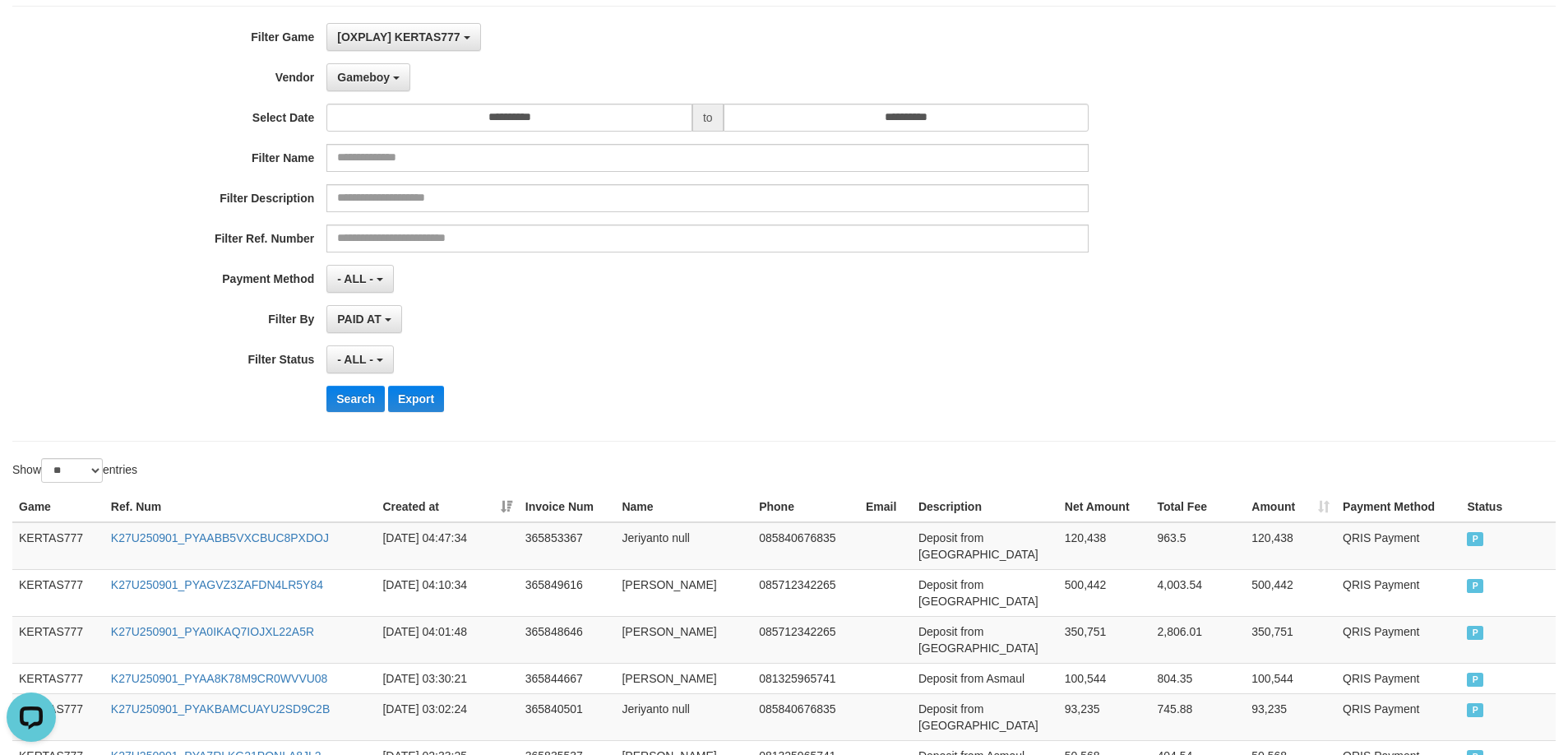
scroll to position [102, 0]
drag, startPoint x: 377, startPoint y: 74, endPoint x: 383, endPoint y: 92, distance: 19.0
click at [377, 74] on span "Gameboy" at bounding box center [363, 78] width 52 height 13
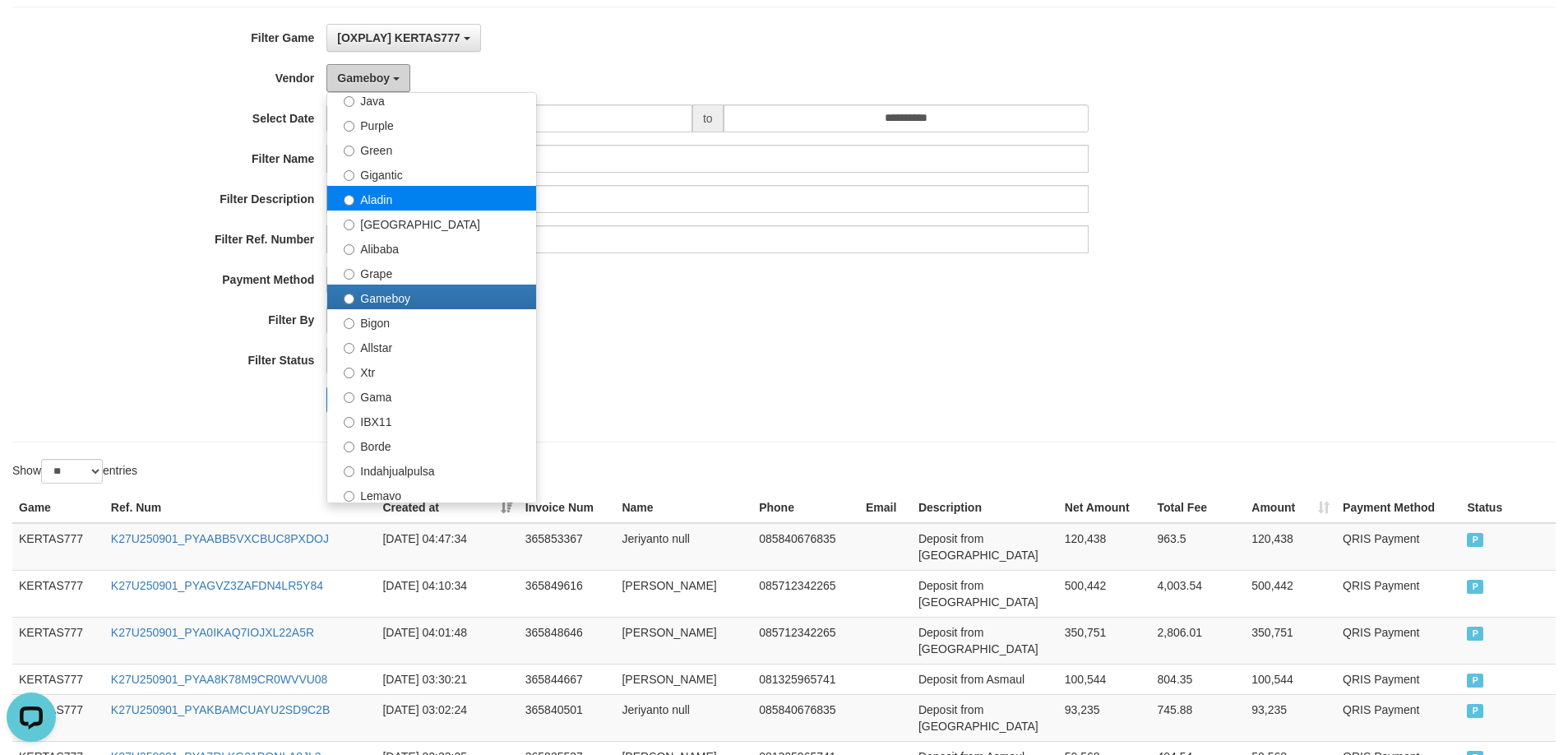
scroll to position [46, 0]
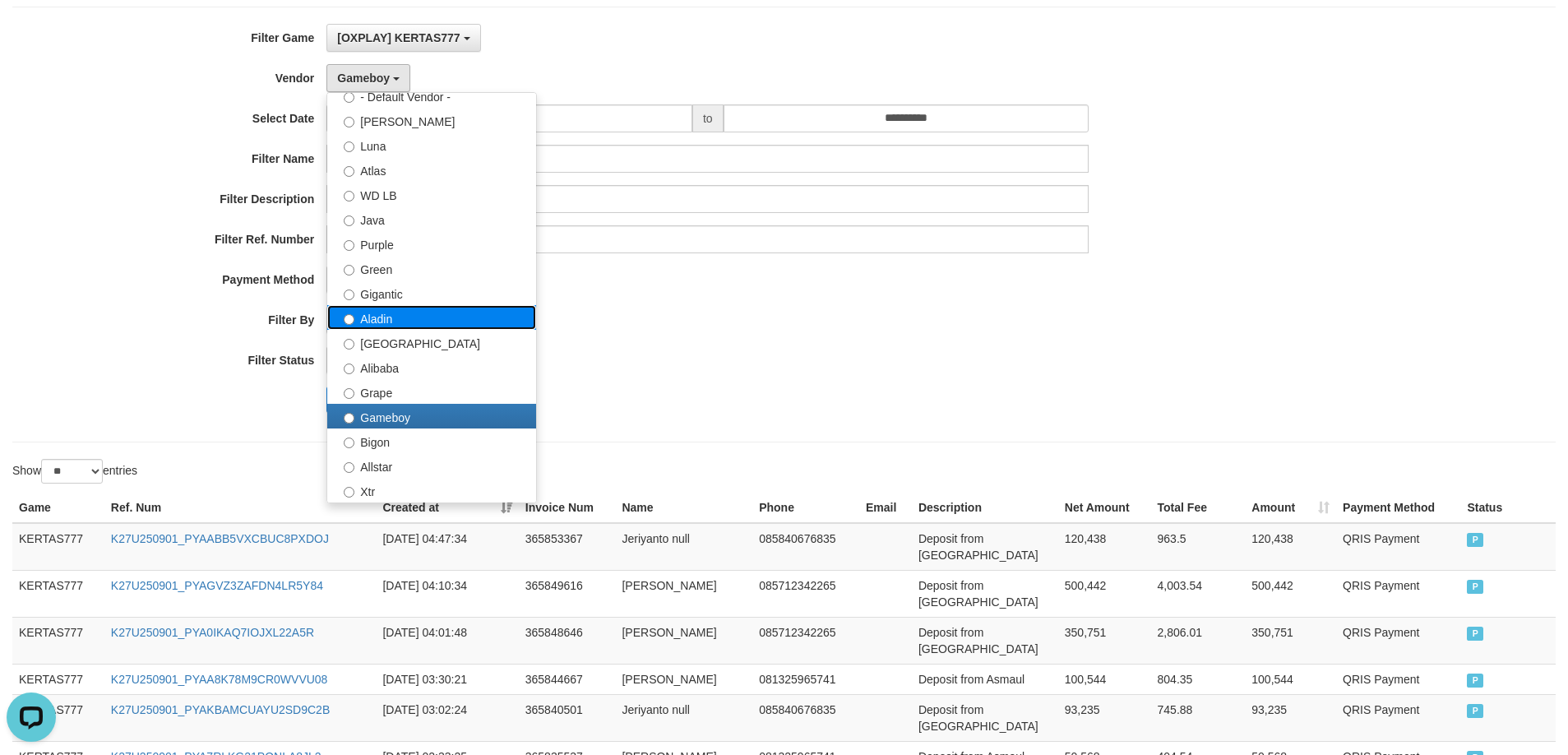
click at [406, 319] on label "Aladin" at bounding box center [432, 317] width 209 height 25
select select "**********"
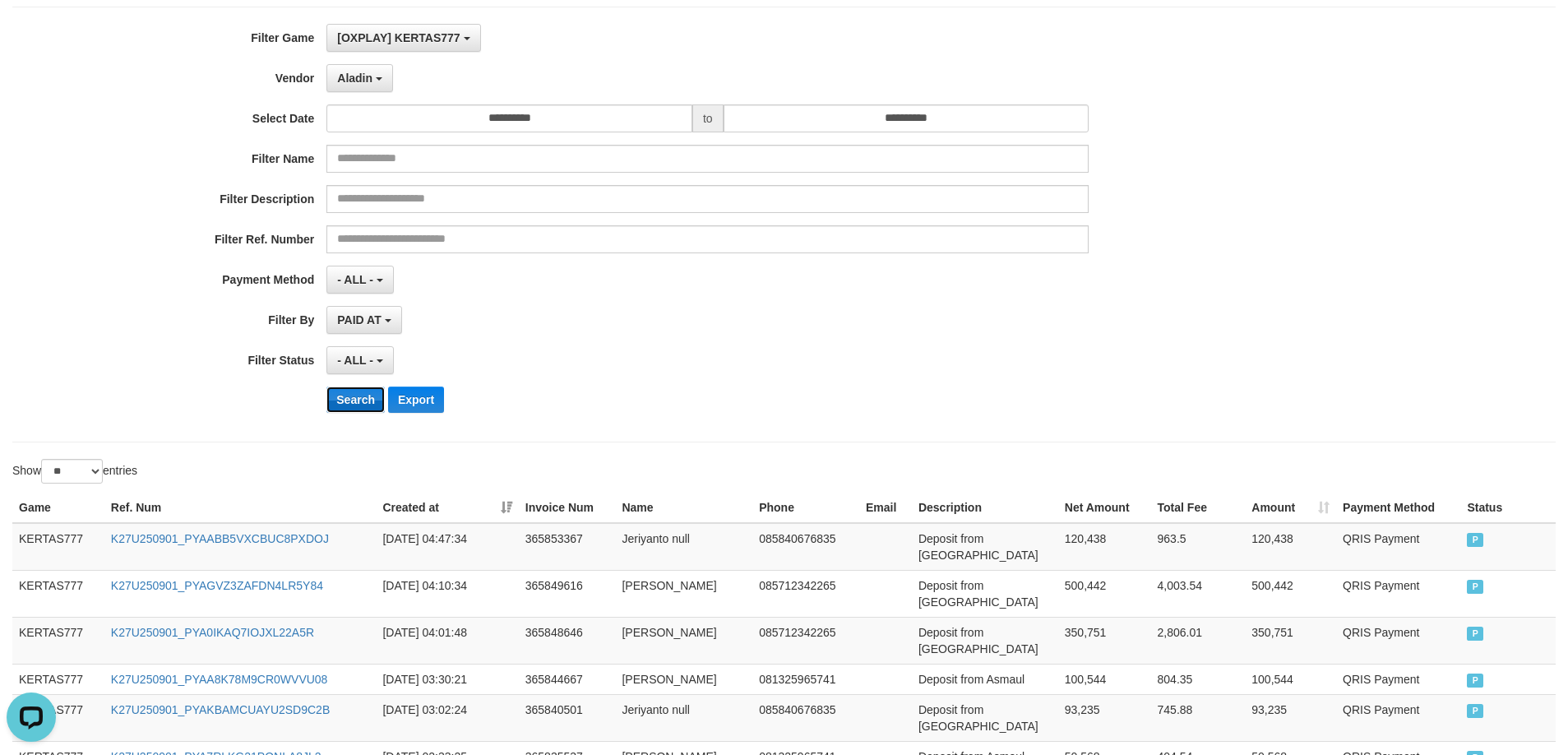
click at [350, 387] on button "Search" at bounding box center [355, 399] width 58 height 27
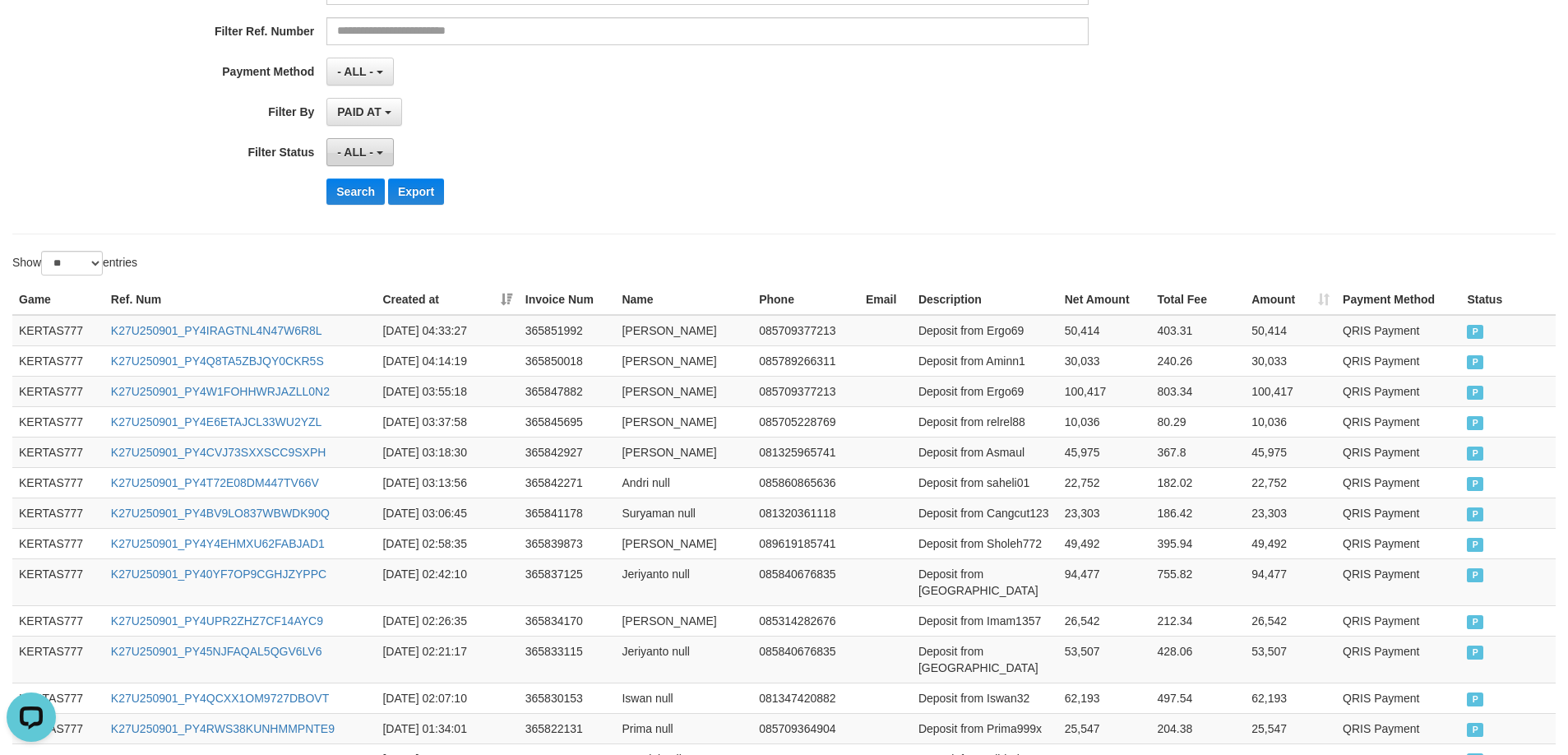
scroll to position [266, 0]
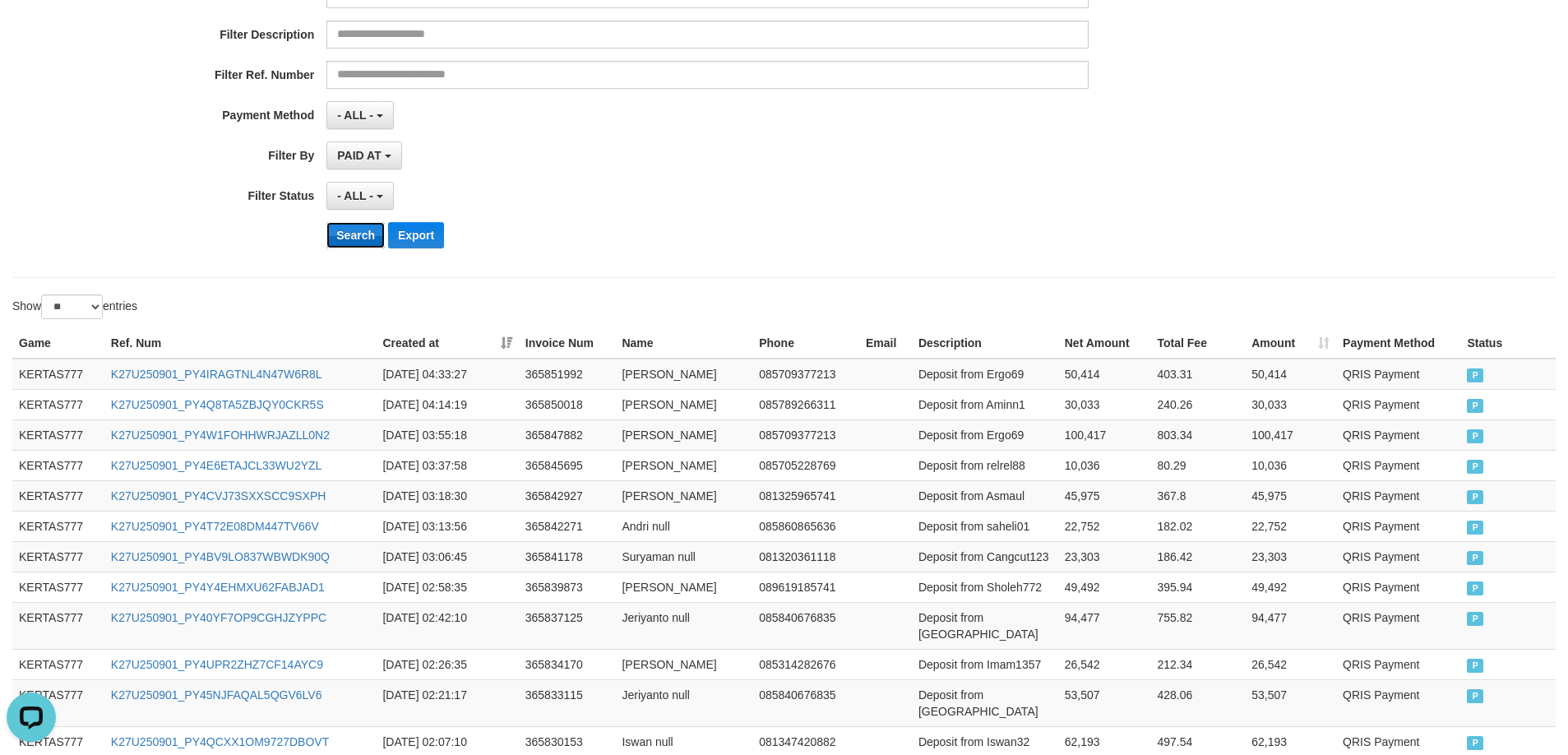
click at [348, 229] on button "Search" at bounding box center [355, 235] width 58 height 27
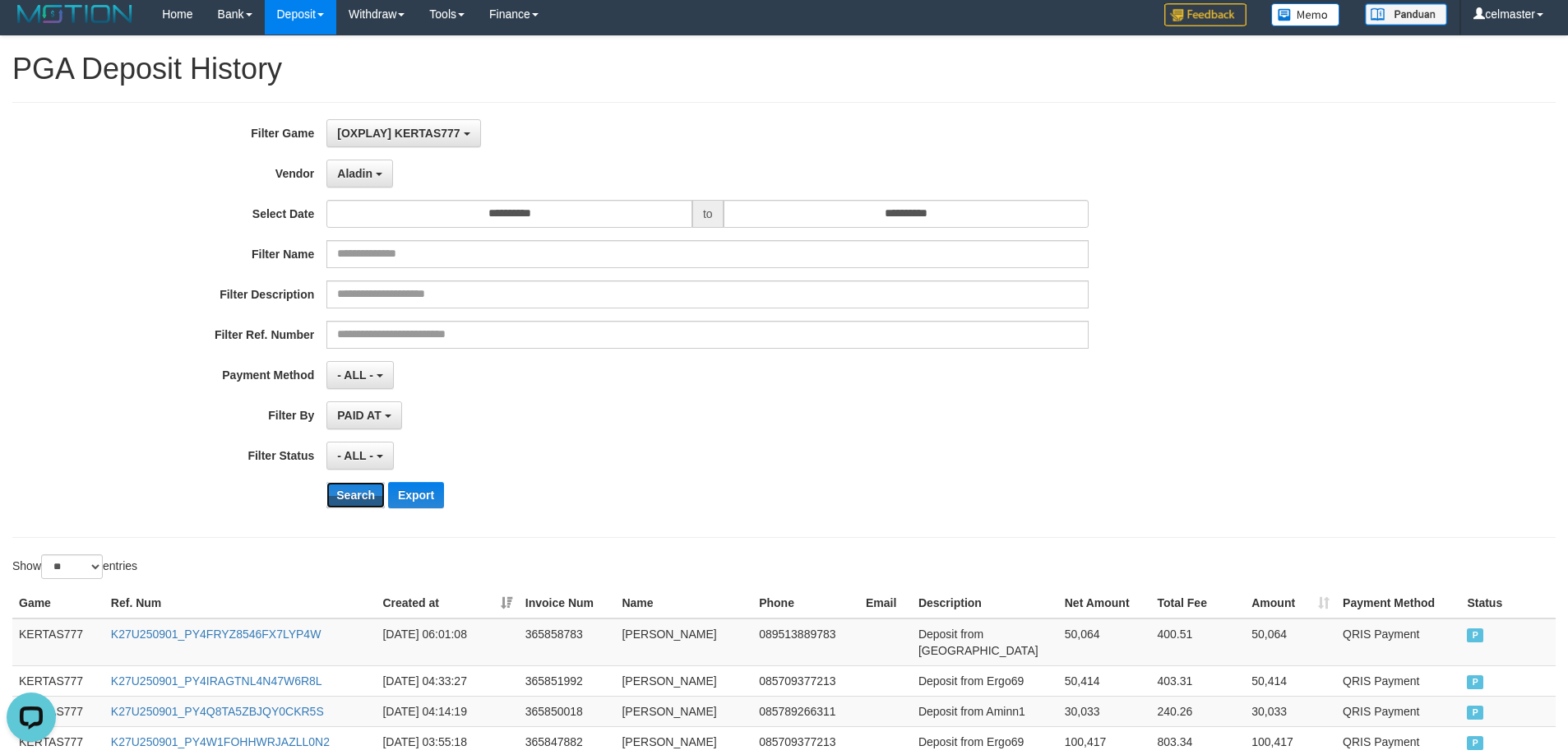
scroll to position [0, 0]
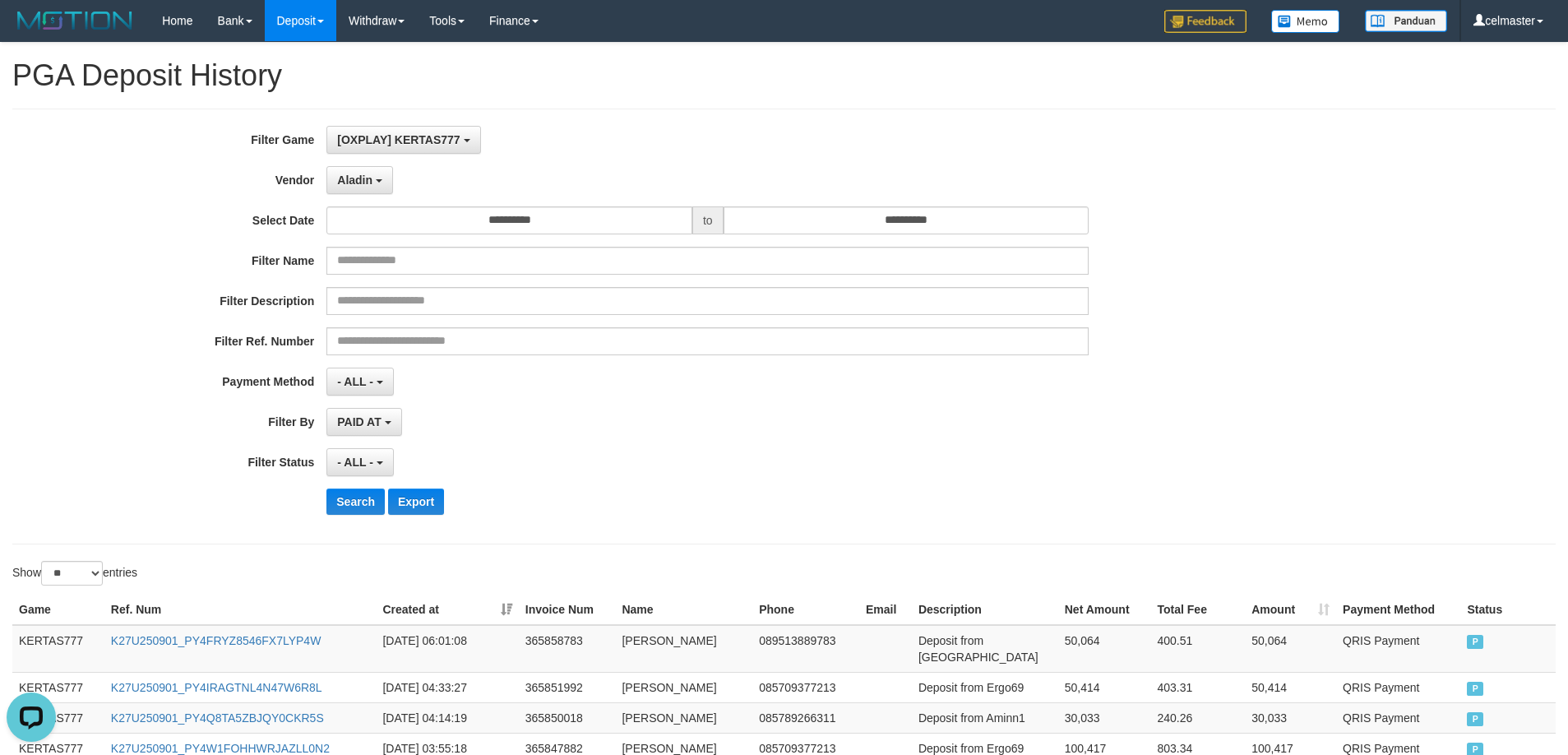
click at [1415, 380] on div "**********" at bounding box center [784, 326] width 1568 height 401
click at [1083, 641] on td "50,064" at bounding box center [1105, 649] width 93 height 47
copy td "50,064"
click at [1002, 649] on td "Deposit from Saripkhan" at bounding box center [985, 649] width 147 height 47
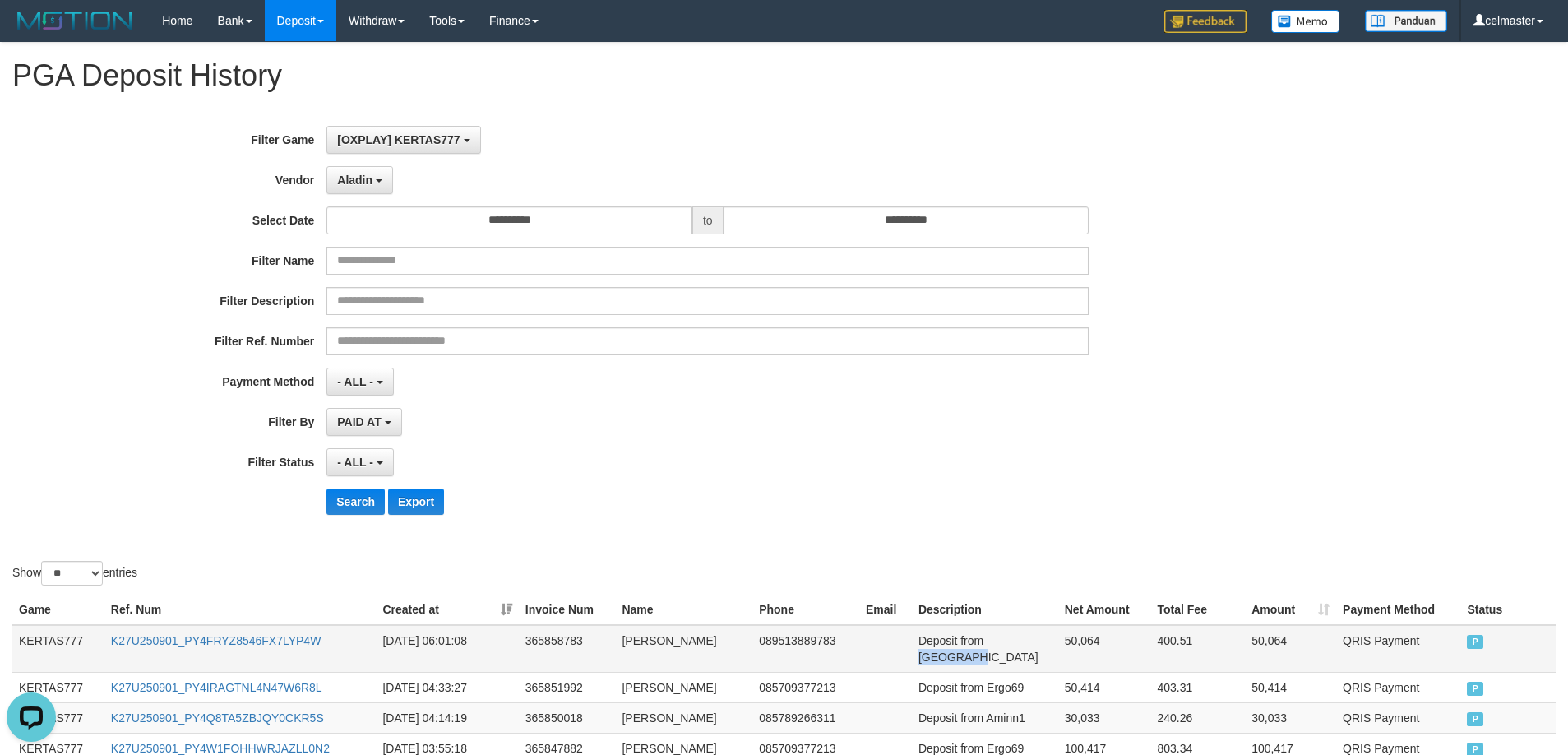
copy td "Saripkhan"
click at [1002, 649] on td "Deposit from Saripkhan" at bounding box center [985, 649] width 147 height 47
click at [349, 506] on button "Search" at bounding box center [355, 502] width 58 height 27
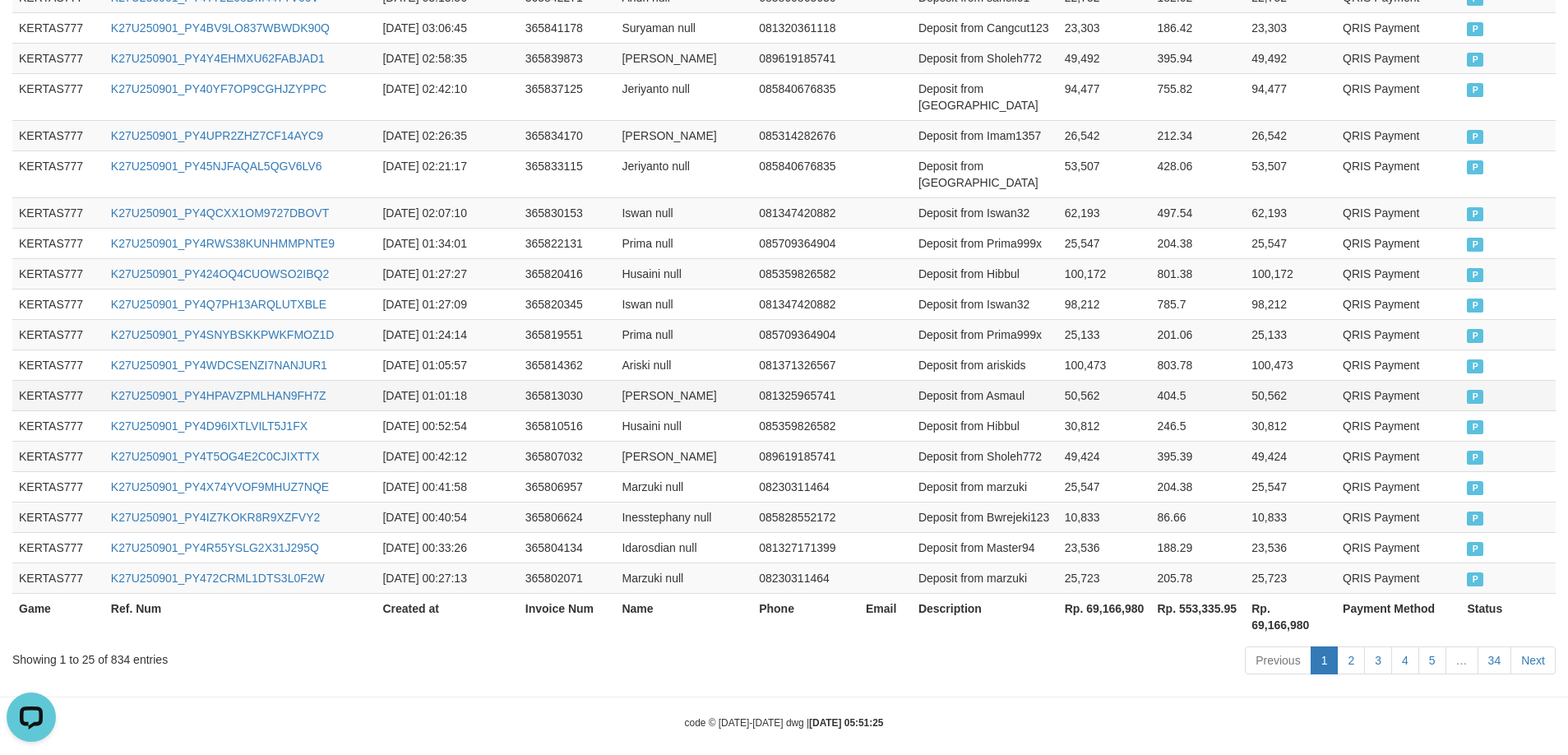
click at [1378, 385] on td "QRIS Payment" at bounding box center [1398, 395] width 124 height 31
